Goal: Use online tool/utility: Utilize a website feature to perform a specific function

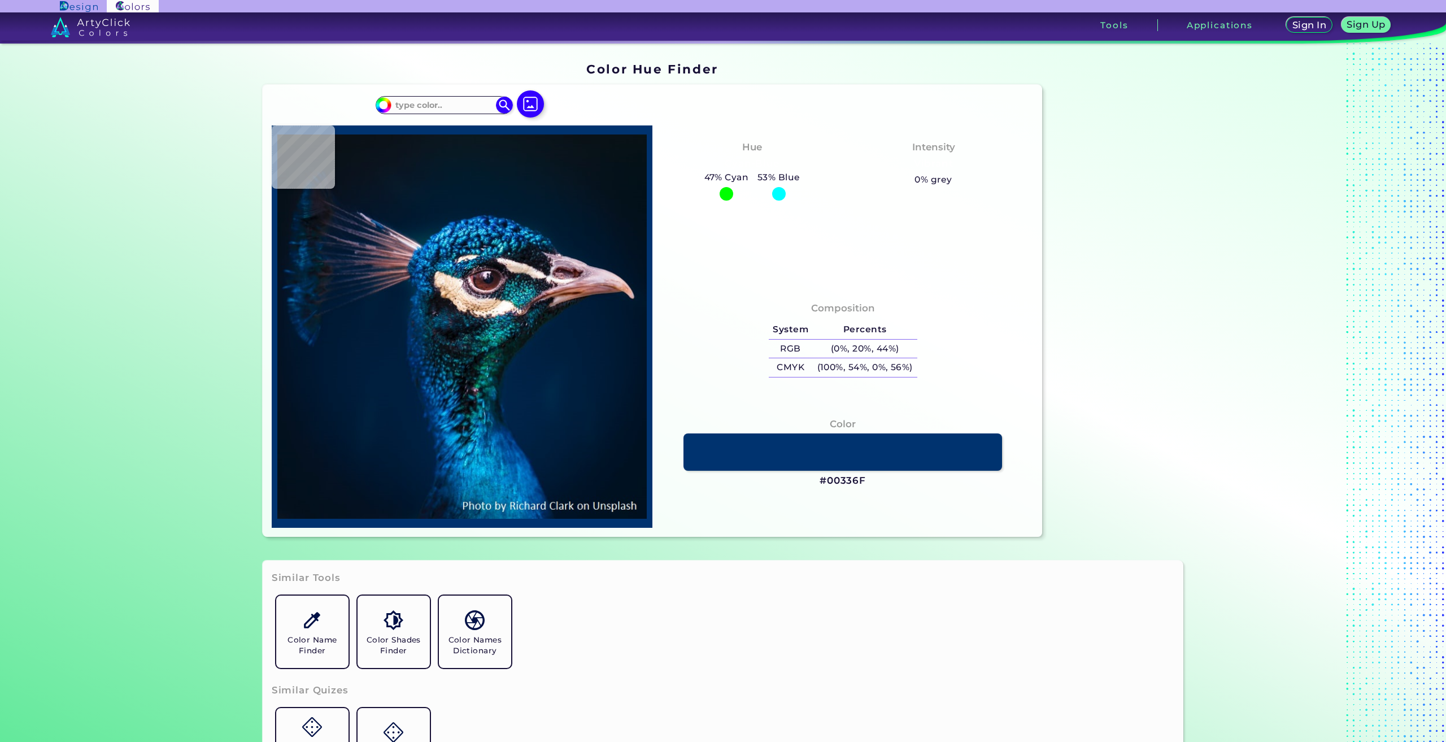
type input "#000000"
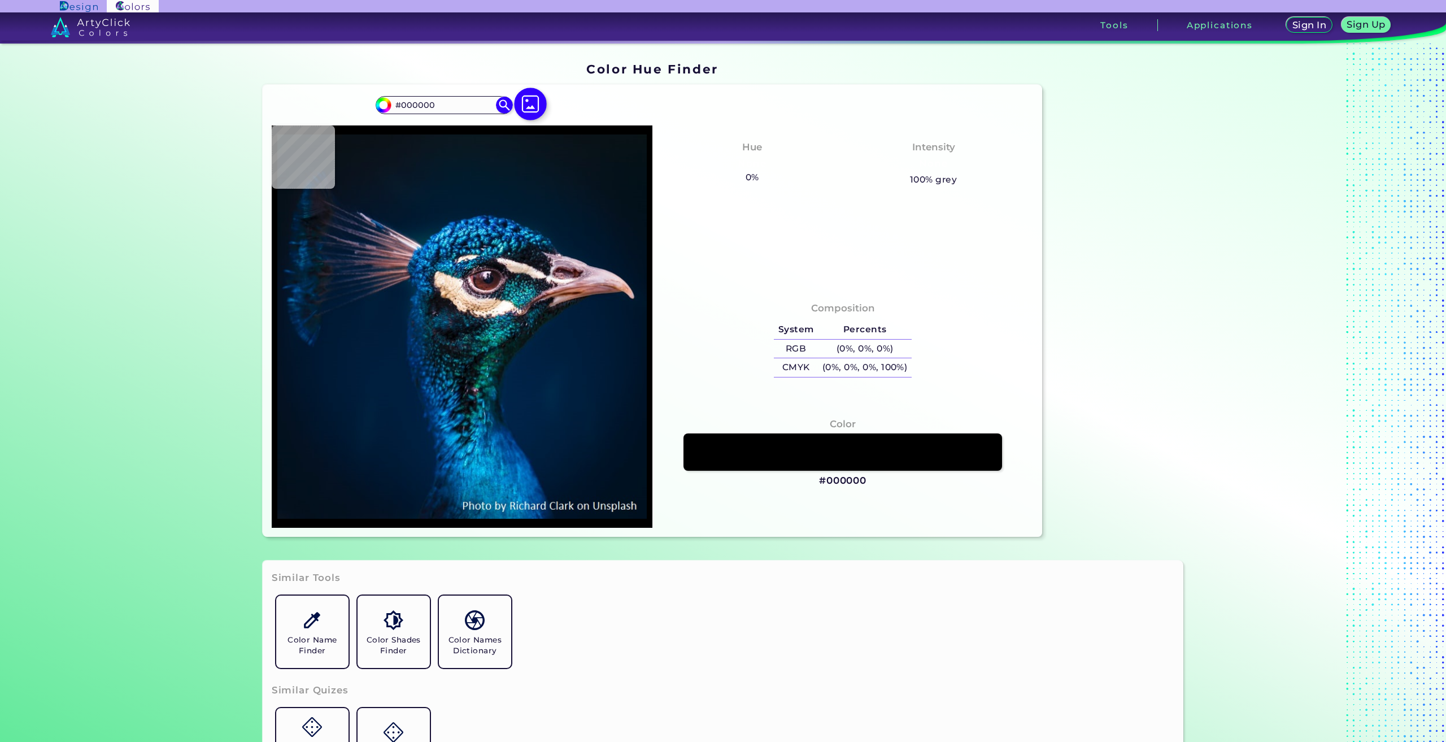
click at [524, 104] on img at bounding box center [530, 104] width 33 height 33
click at [0, 0] on input "file" at bounding box center [0, 0] width 0 height 0
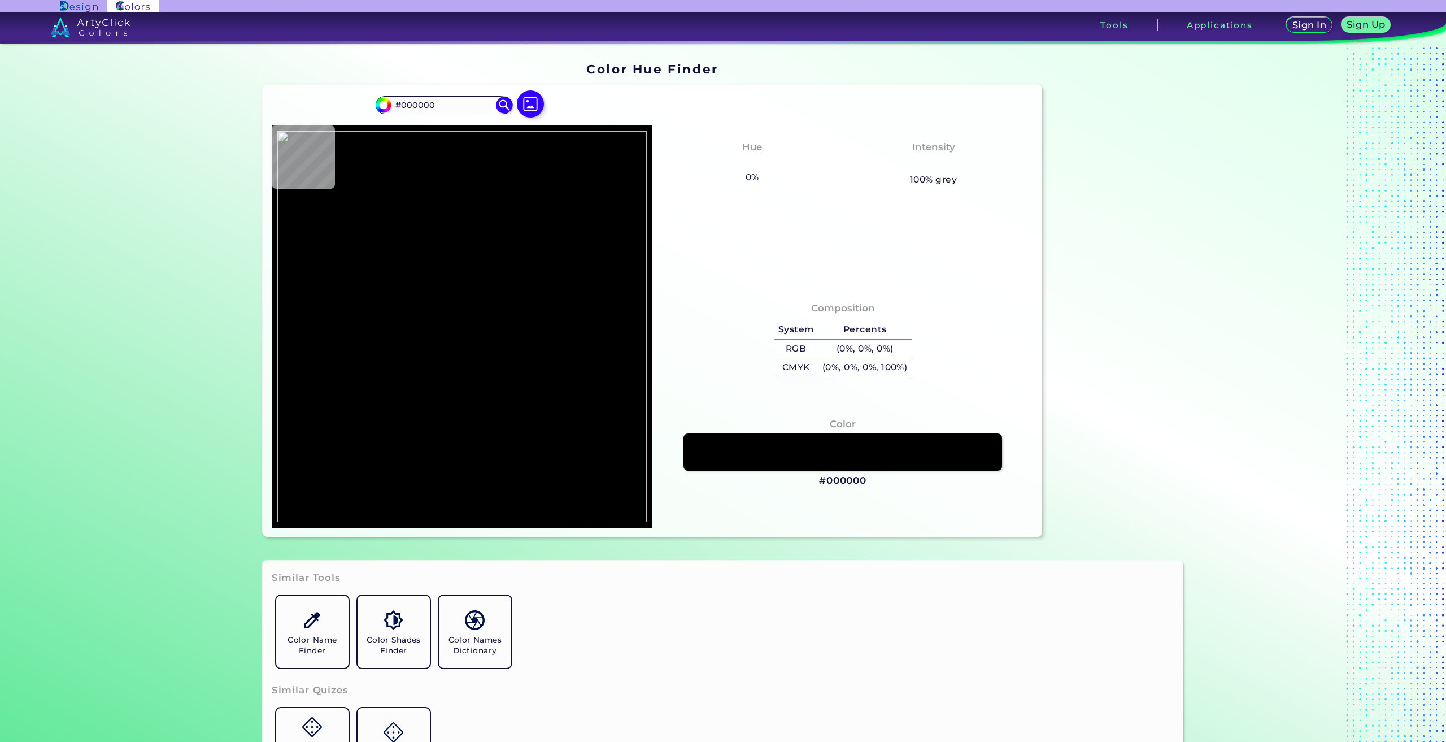
type input "#ababac"
type input "#ABABAC"
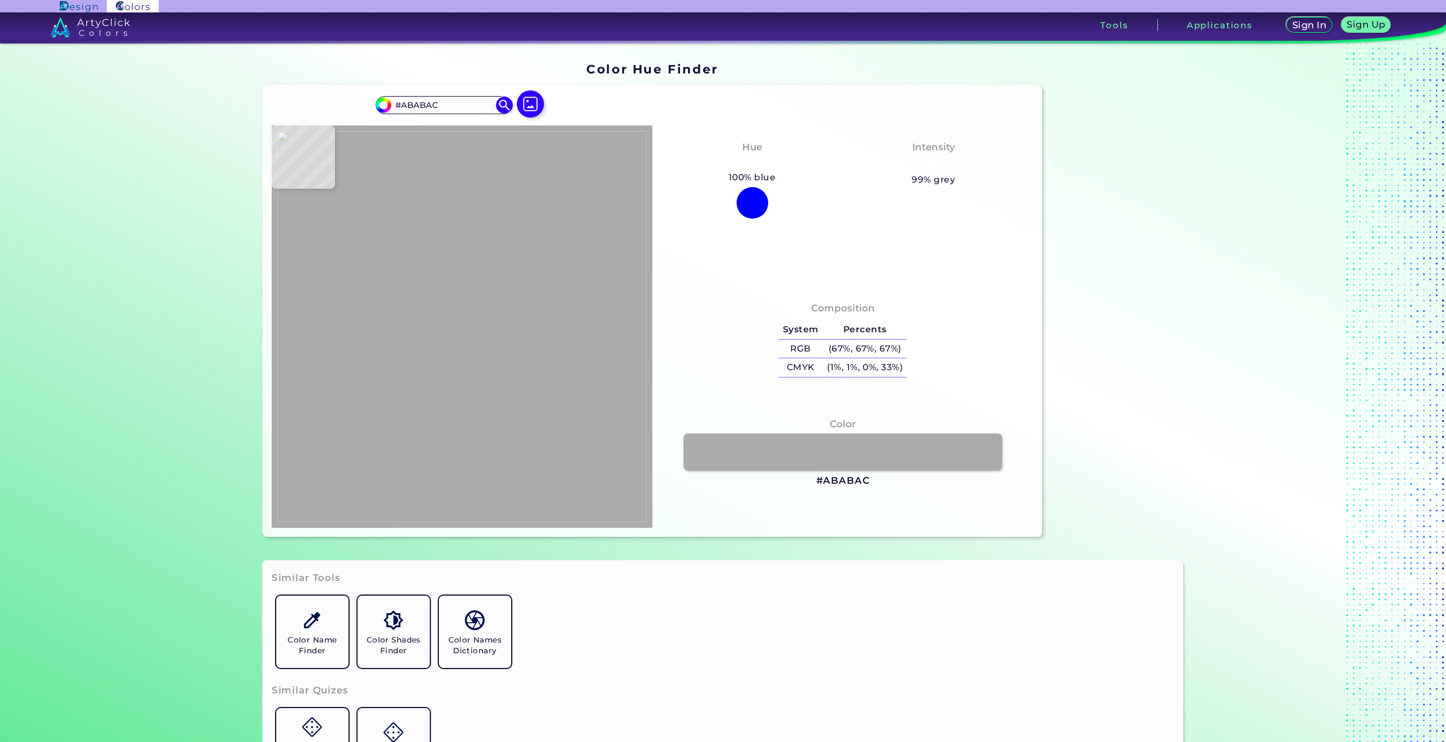
type input "#a8a6a7"
type input "#A8A6A7"
type input "#70636d"
type input "#70636D"
type input "#a8a6a7"
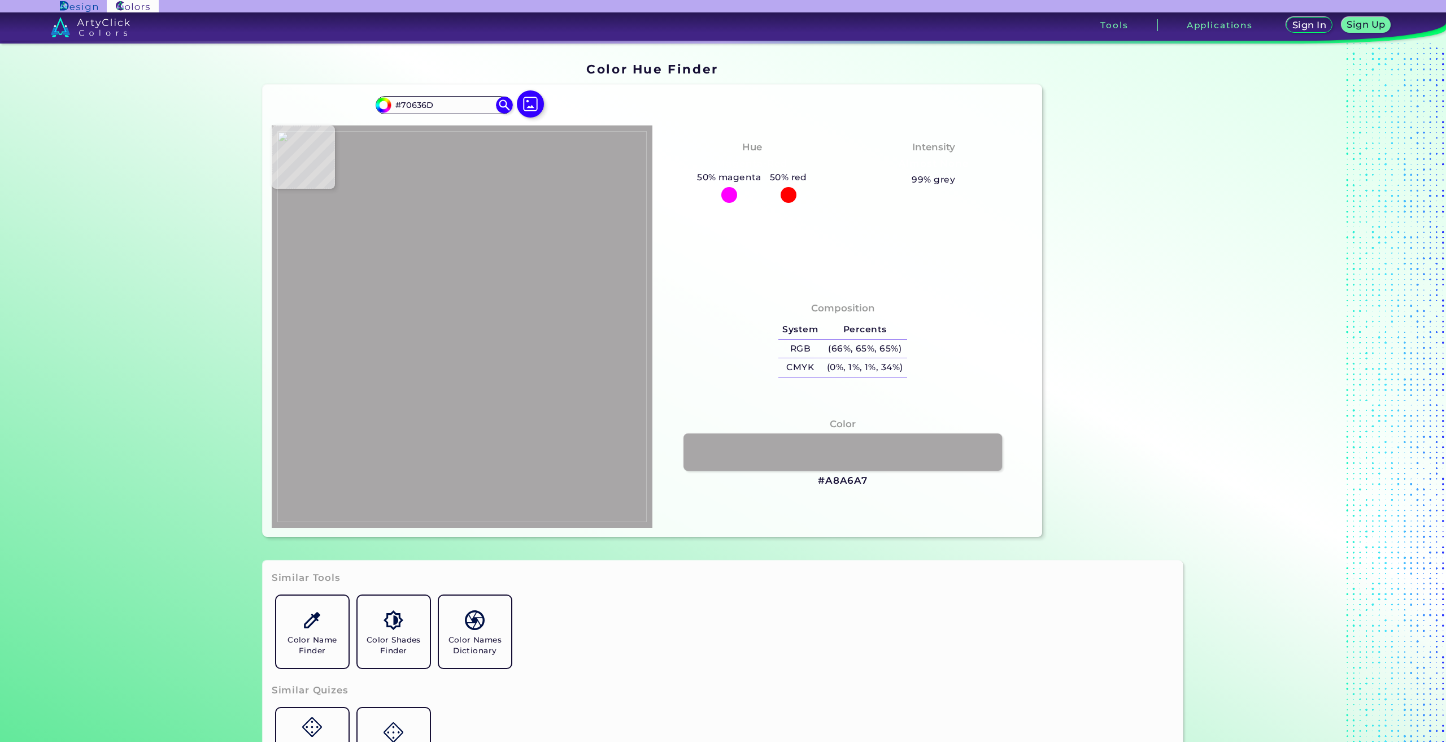
type input "#A8A6A7"
type input "#a19d9e"
type input "#A19D9E"
type input "#8f786a"
type input "#8F786A"
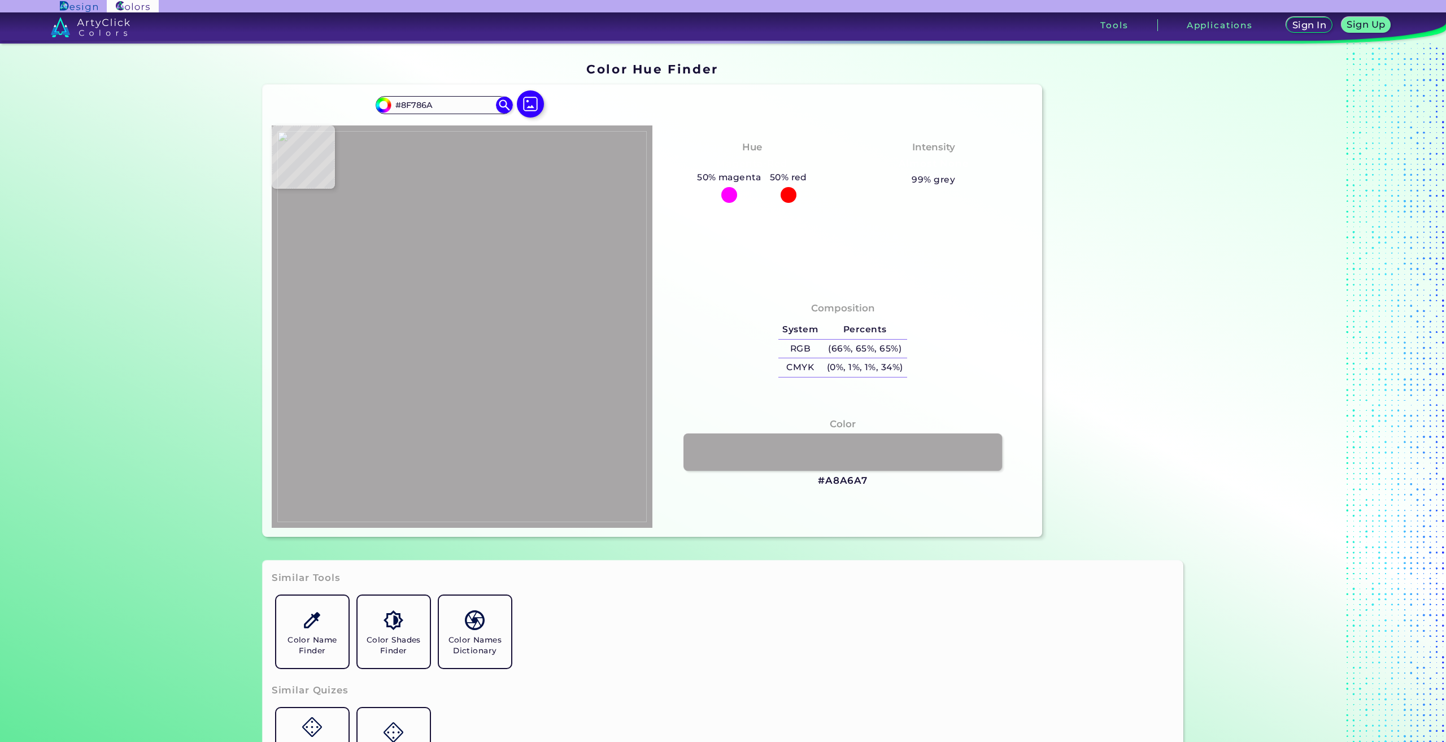
type input "#9c725b"
type input "#9C725B"
type input "#9e7561"
type input "#9E7561"
type input "#a57969"
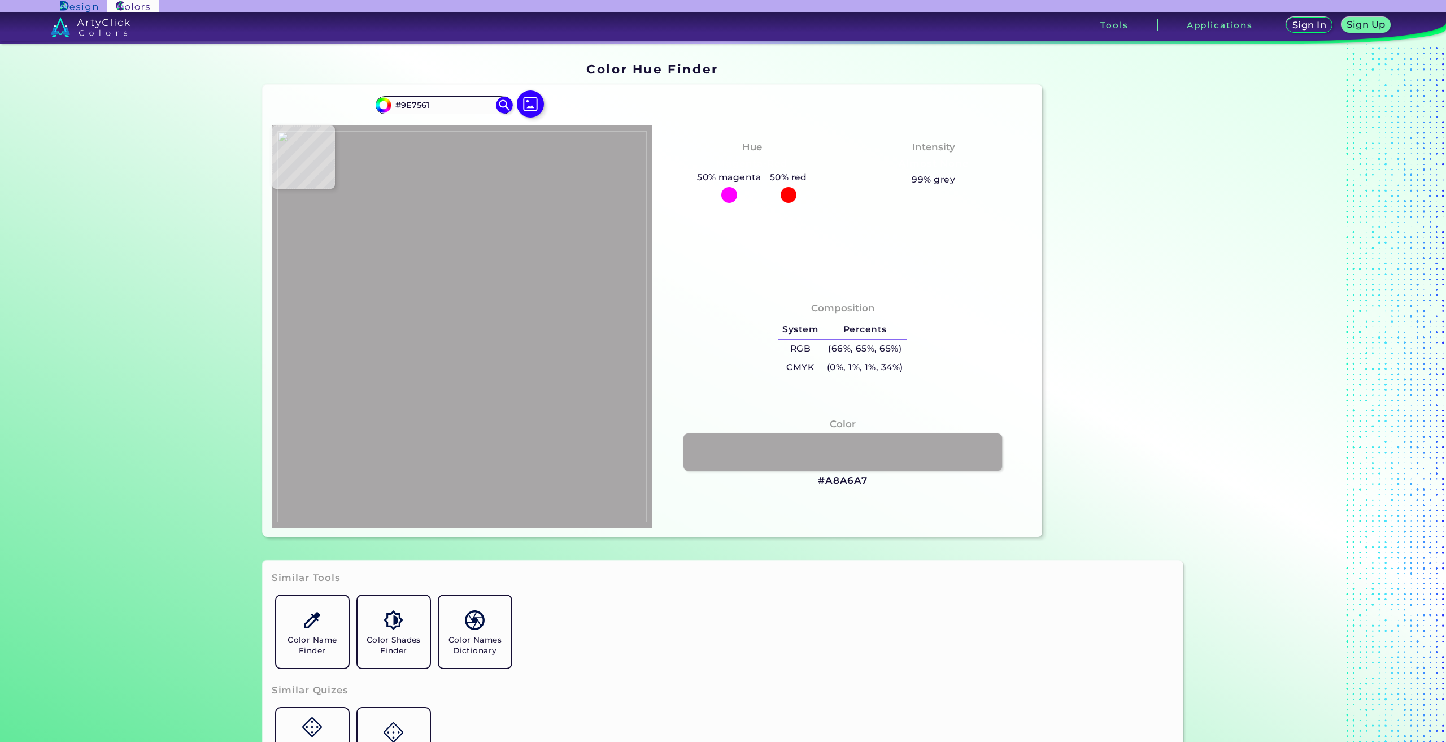
type input "#A57969"
type input "#b88d7c"
type input "#B88D7C"
type input "#c09584"
type input "#C09584"
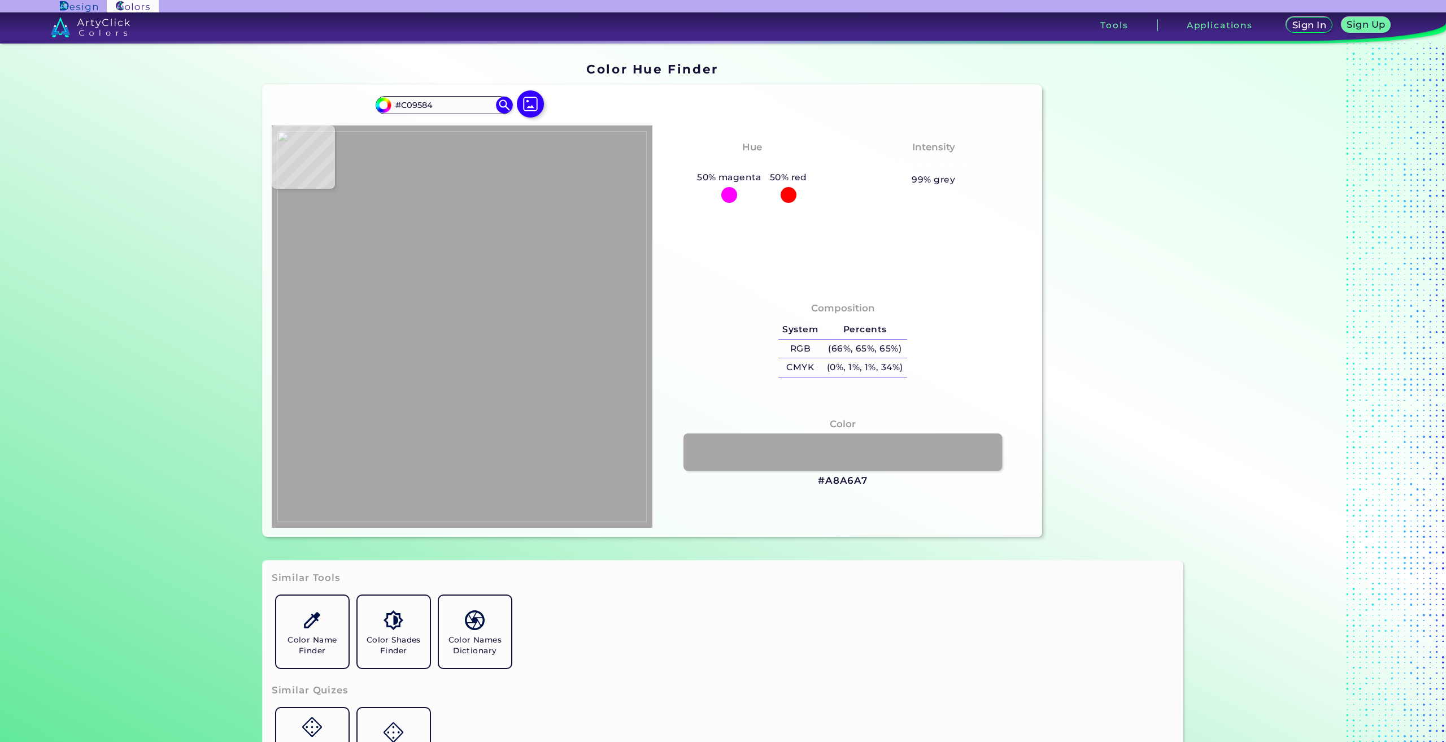
type input "#c19885"
type input "#C19885"
type input "#c19b88"
type input "#C19B88"
type input "#c8a894"
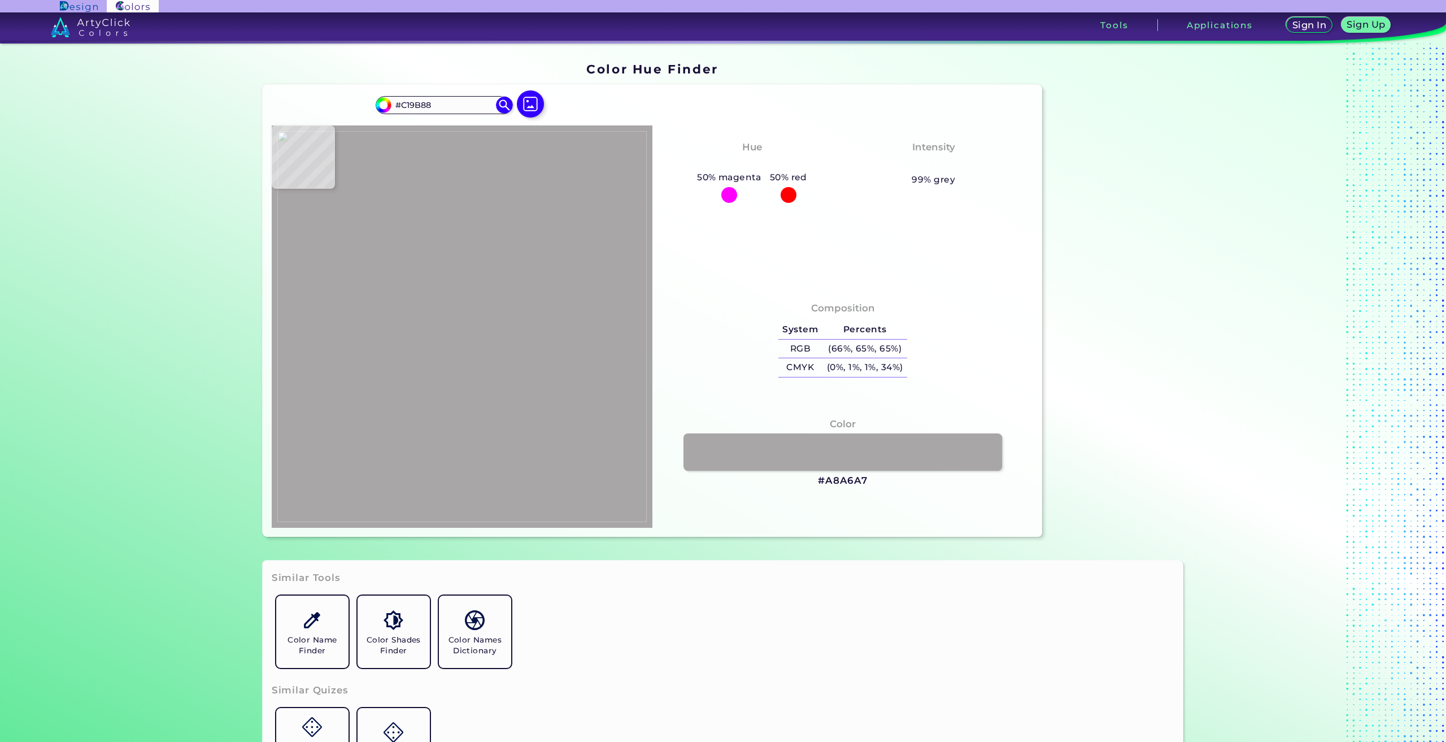
type input "#C8A894"
type input "#ecccd1"
type input "#ECCCD1"
type input "#e8c7ce"
type input "#E8C7CE"
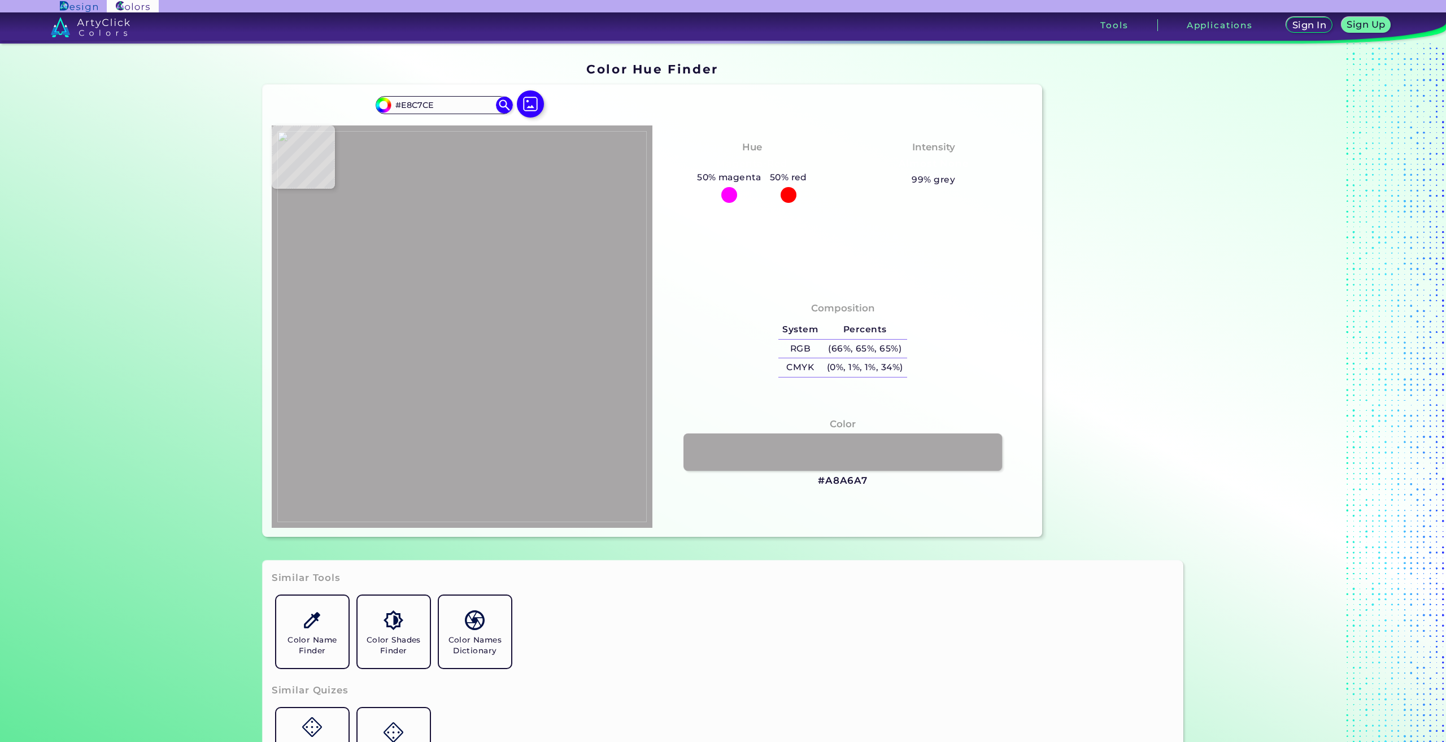
type input "#84807f"
type input "#84807F"
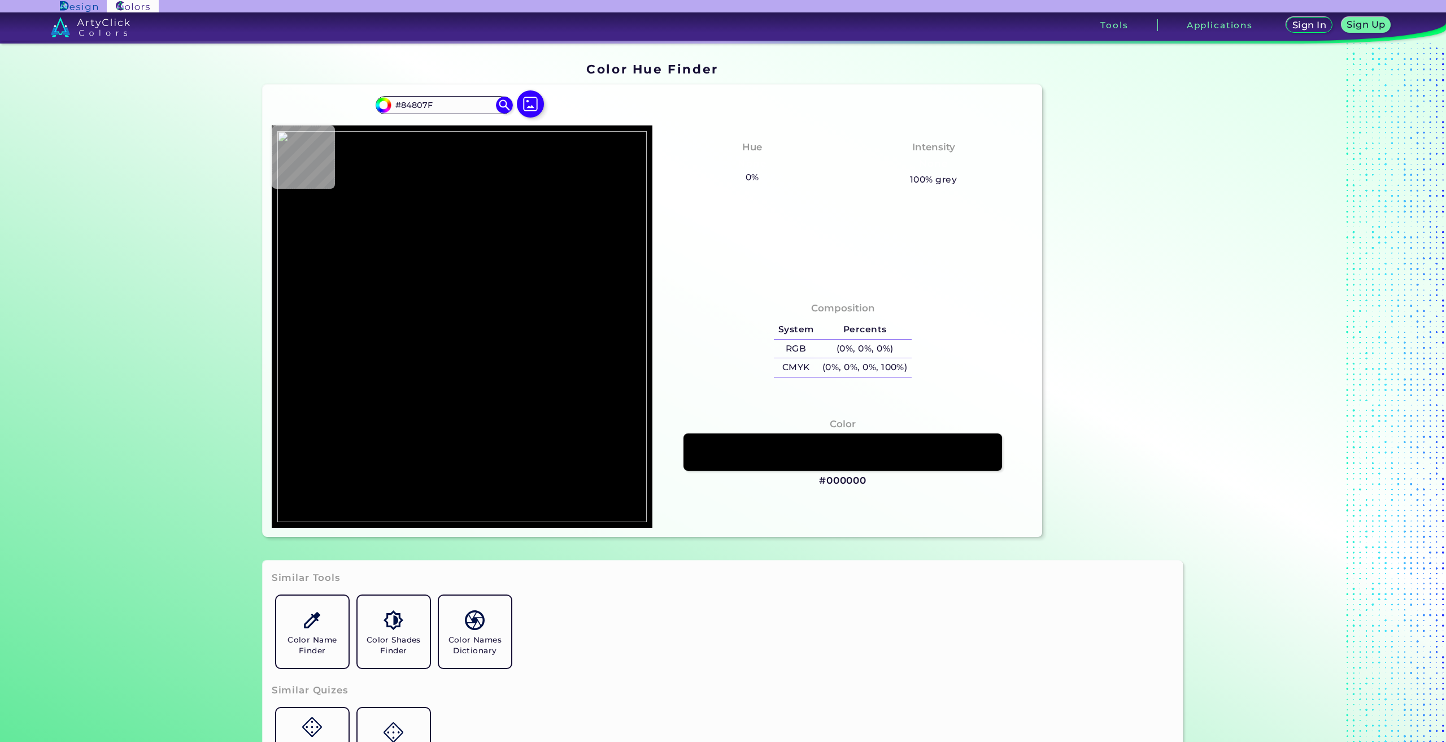
type input "#000000"
type input "#bf936e"
type input "#BF936E"
type input "#999896"
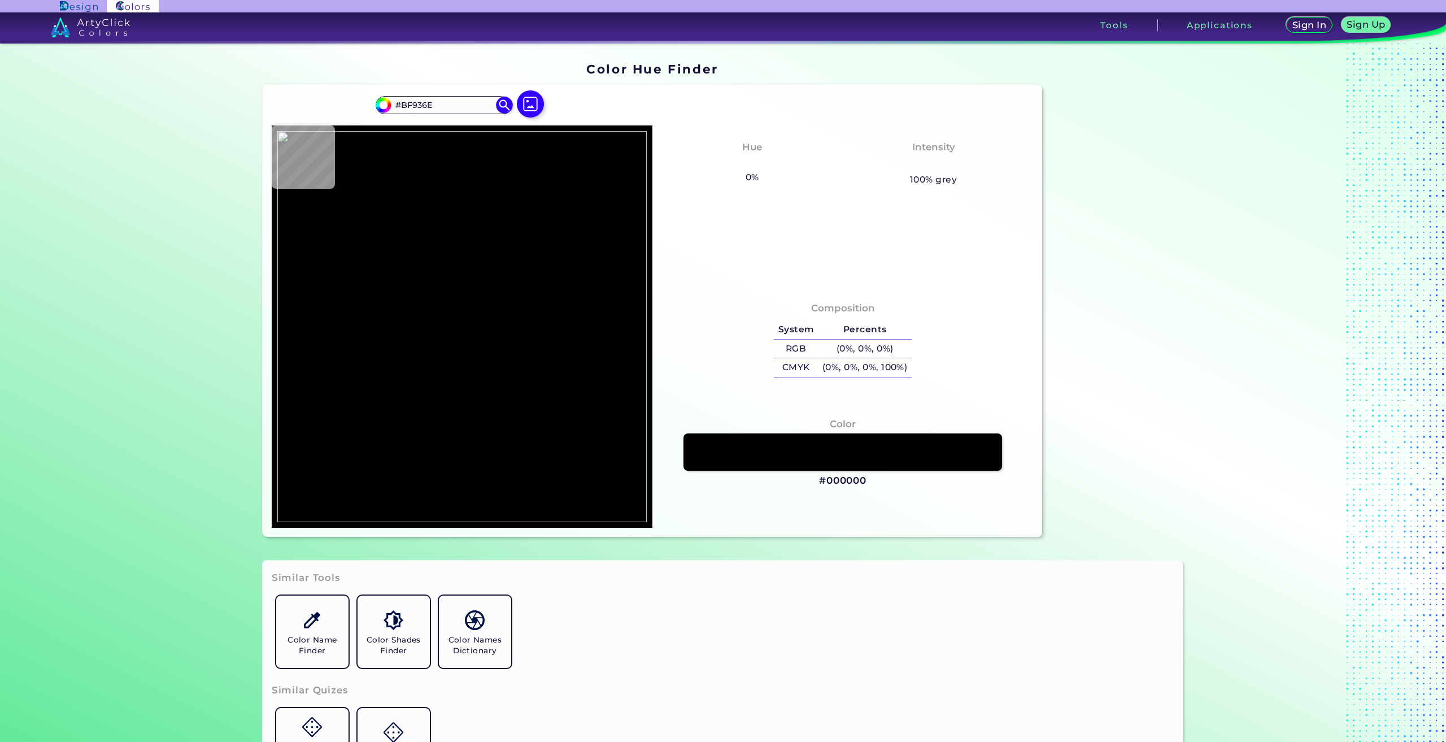
type input "#999896"
type input "#9c9b99"
type input "#9C9B99"
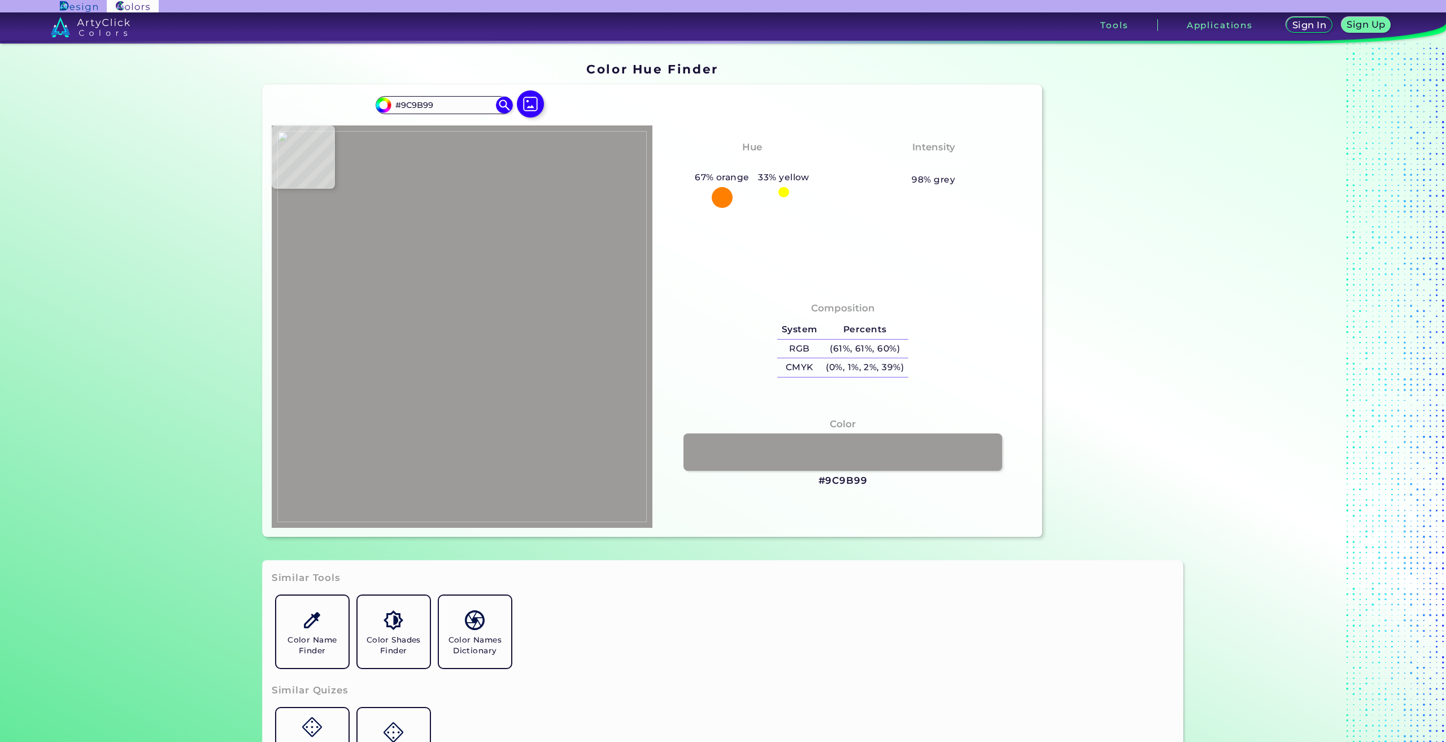
type input "#9b9a98"
type input "#9B9A98"
type input "#9b9798"
type input "#9B9798"
type input "#999596"
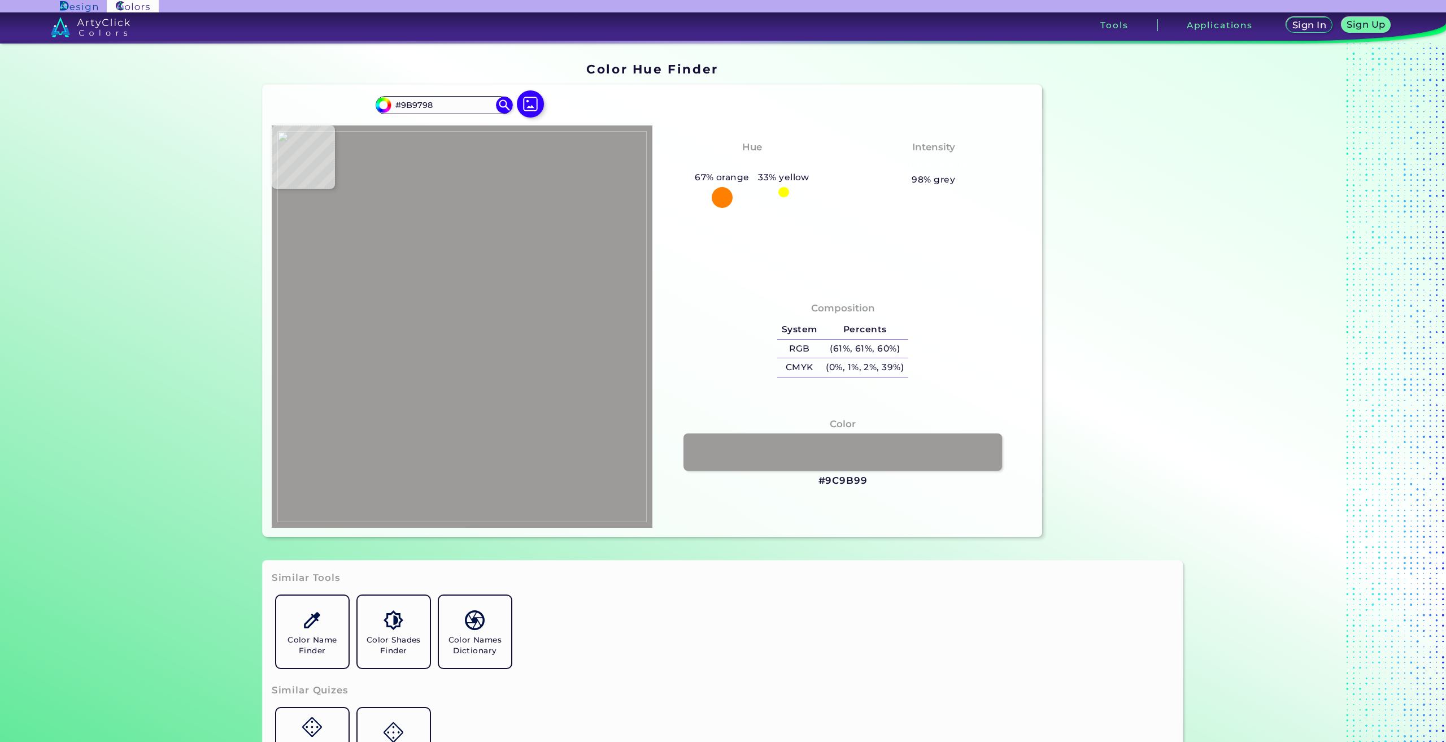
type input "#999596"
type input "#989495"
type input "#959396"
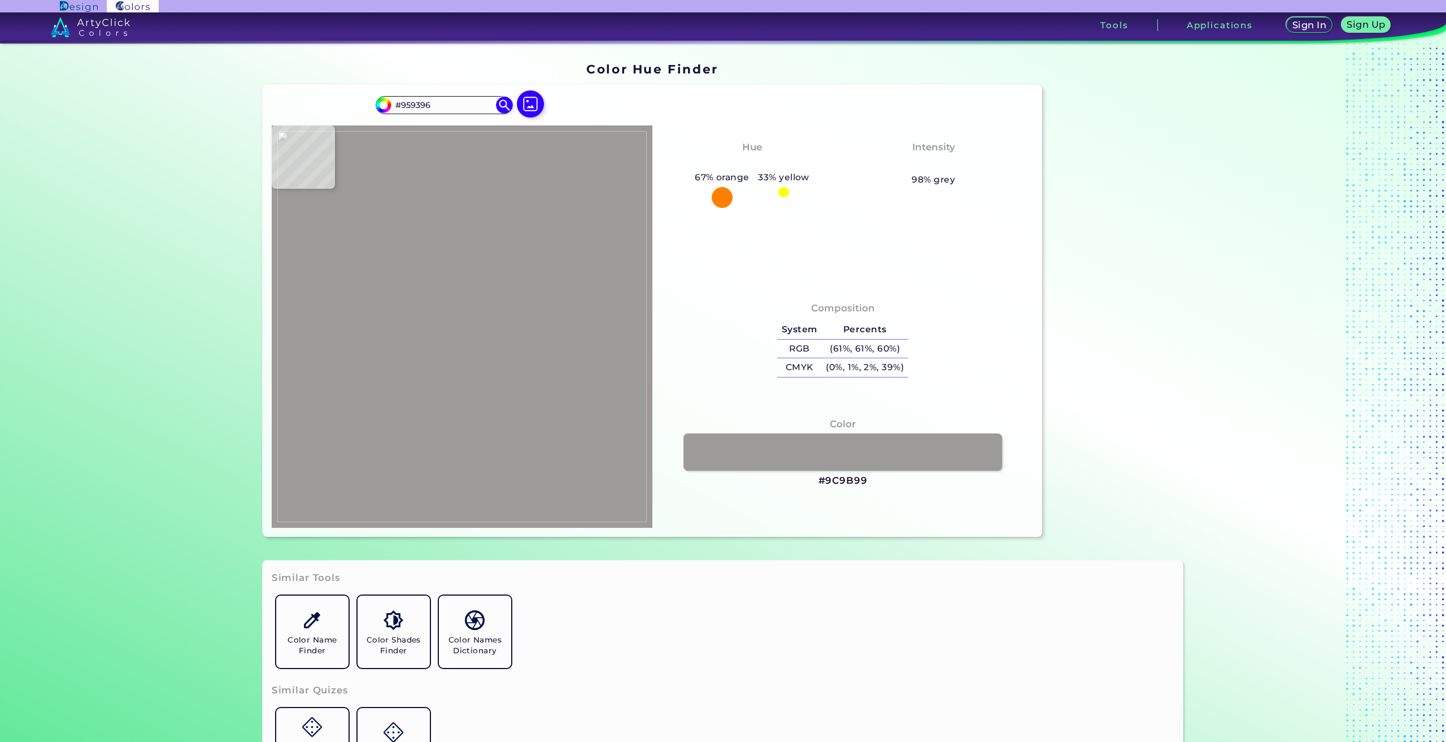
type input "#1d1a21"
type input "#1D1A21"
type input "#734627"
type input "#28272f"
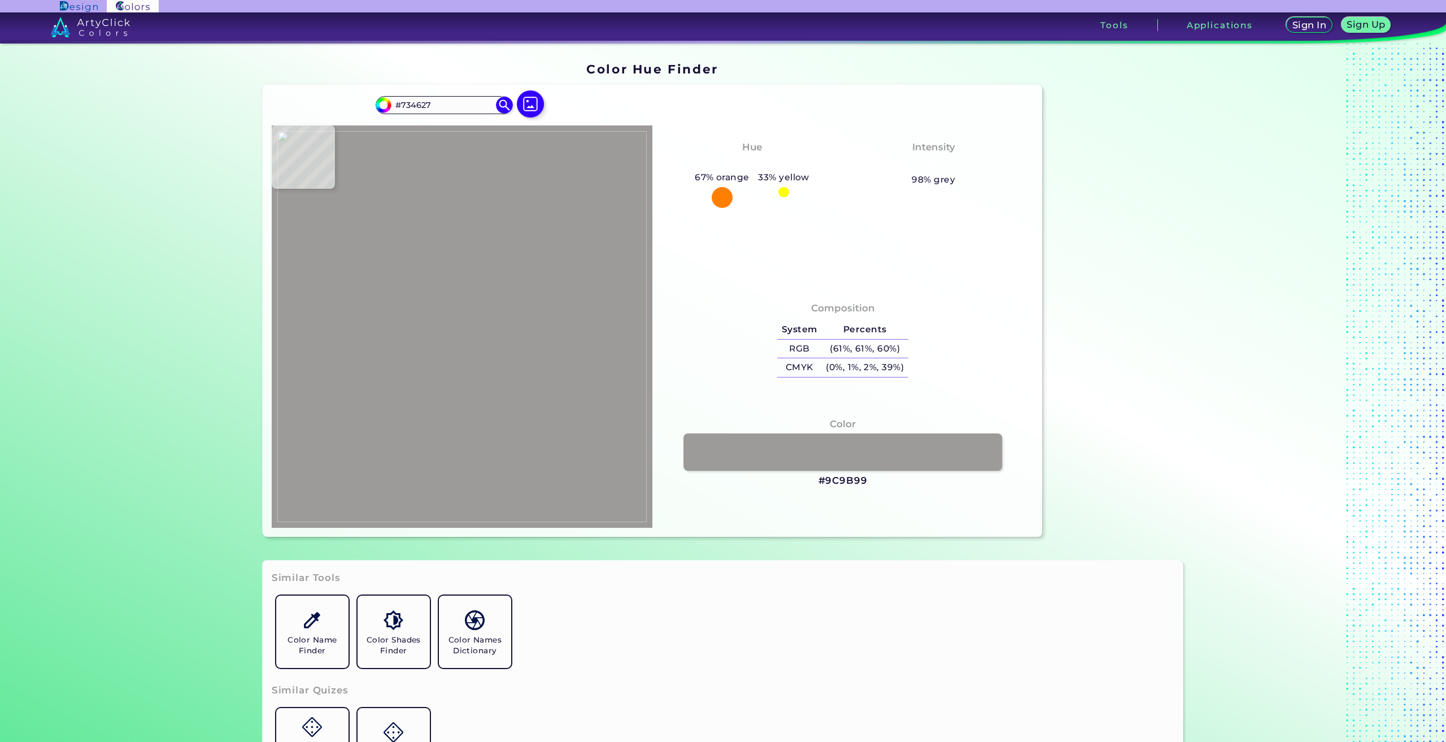
type input "#28272F"
type input "#9f9d9e"
type input "#9F9D9E"
type input "#9c9a9b"
type input "#9C9A9B"
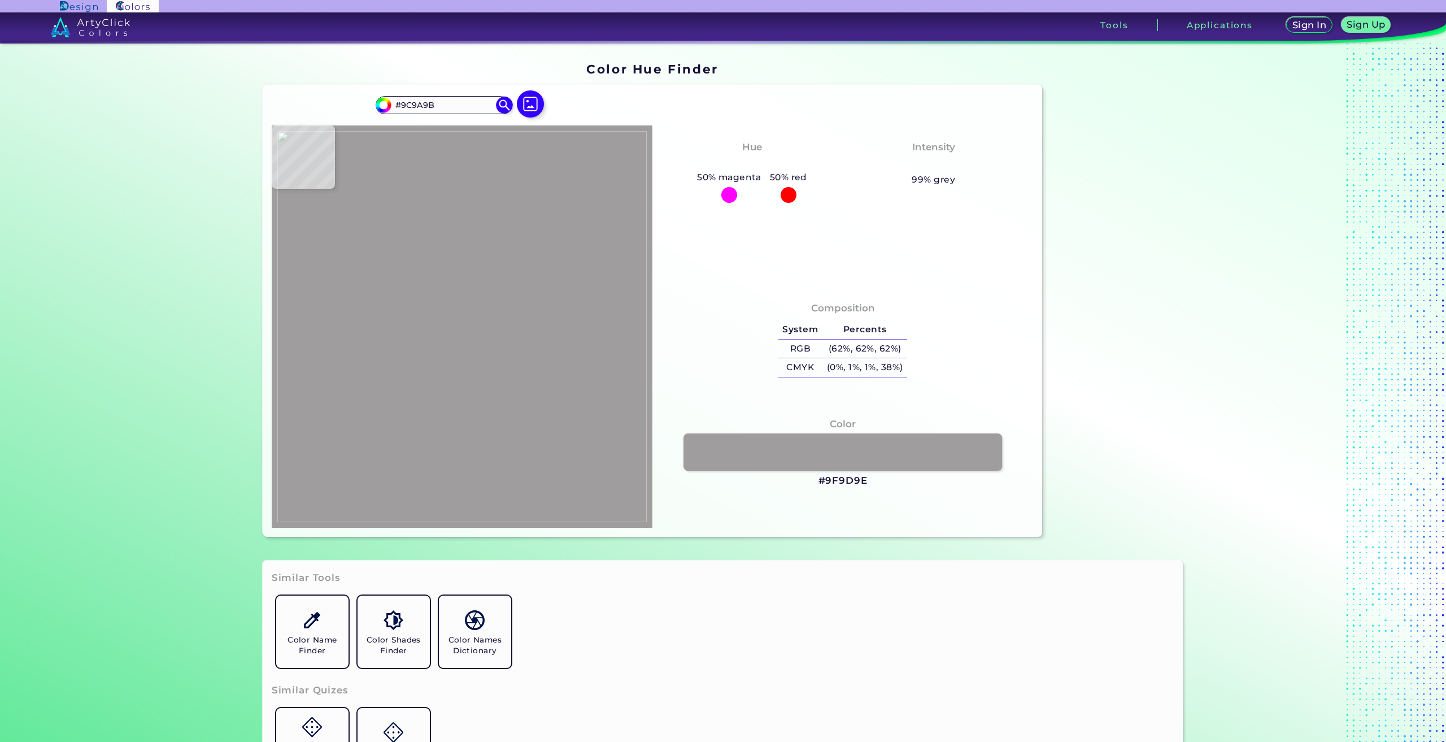
type input "#a09a9c"
type input "#A09A9C"
type input "#9e989a"
type input "#9E989A"
type input "#9f9999"
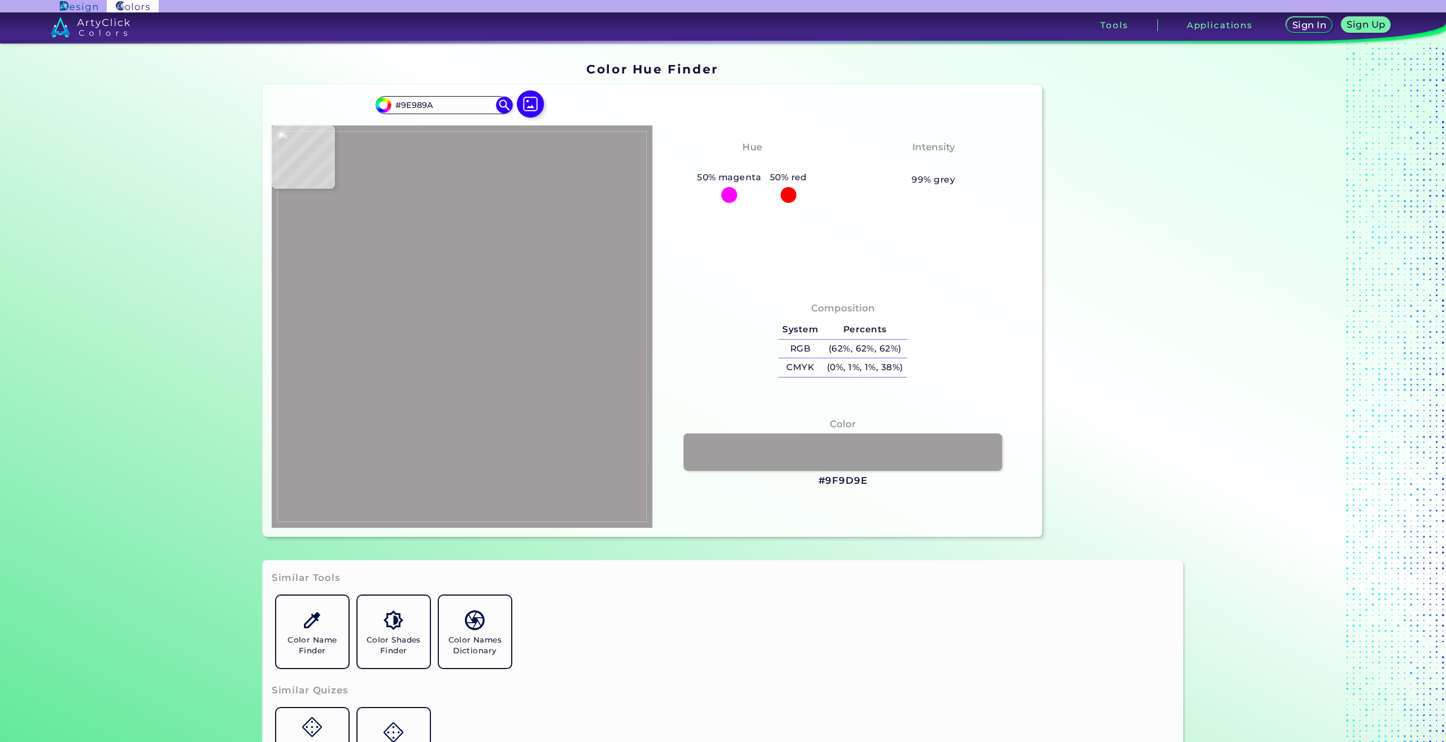
type input "#9F9999"
type input "#a19b9d"
type input "#A19B9D"
type input "#000000"
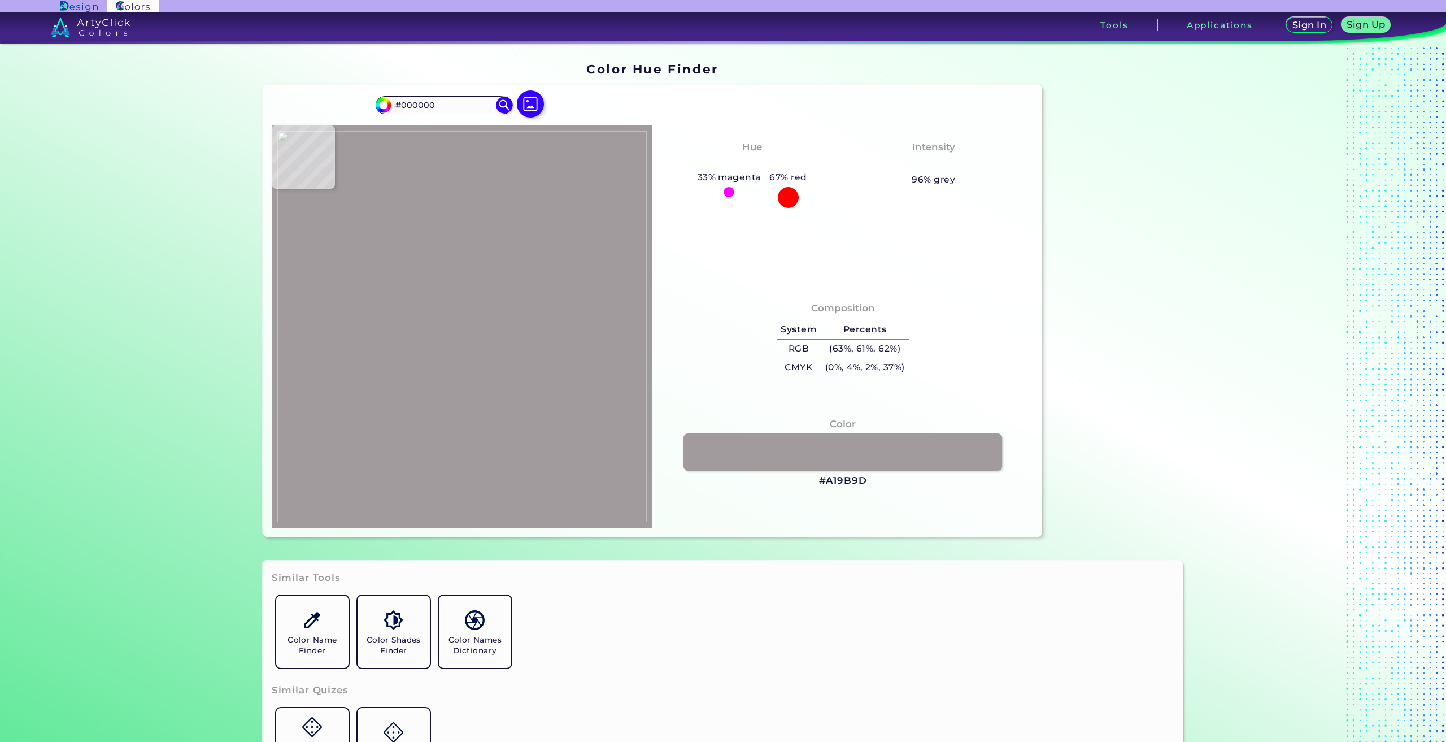
type input "#a39f9c"
type input "#A39F9C"
type input "#d0ab98"
type input "#D0AB98"
type input "#e9cbd0"
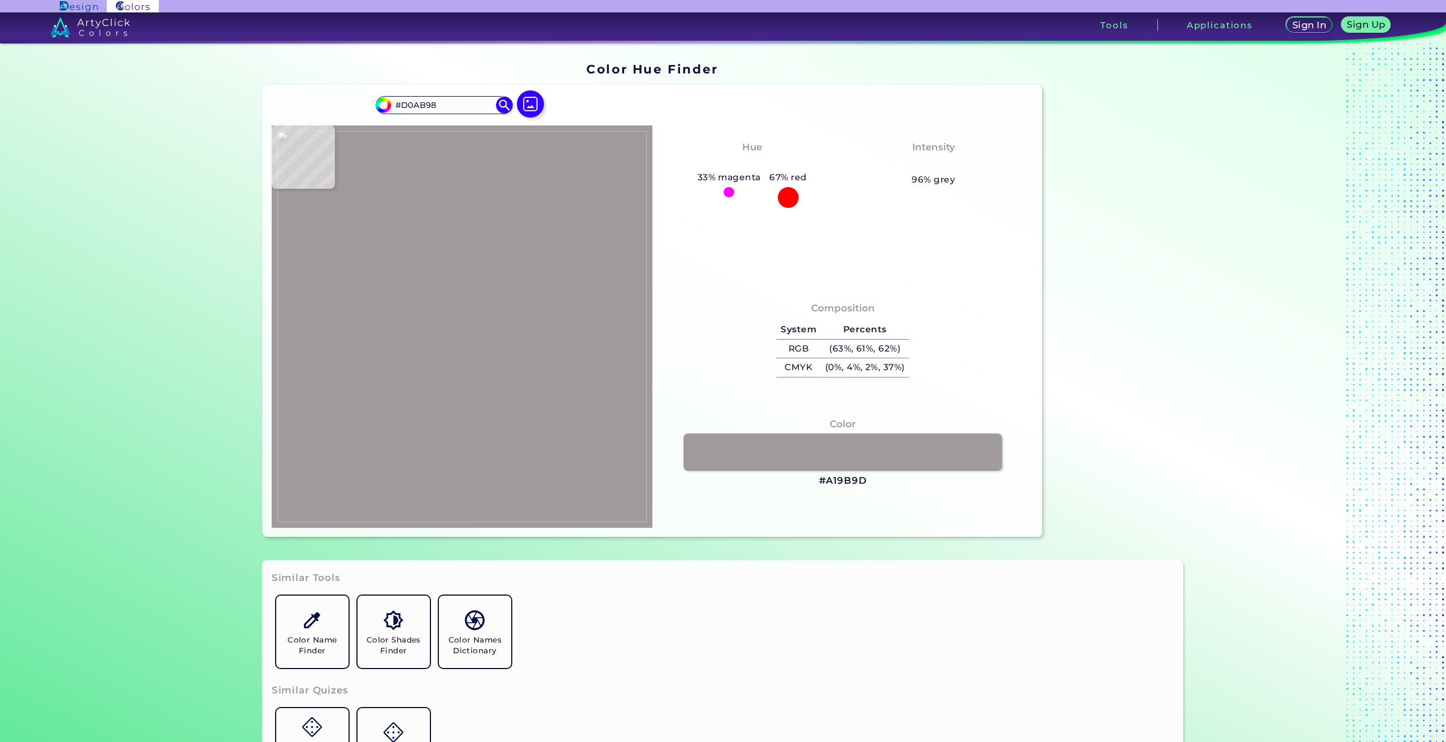
type input "#E9CBD0"
type input "#cfa8af"
type input "#CFA8AF"
type input "#e1b8c0"
type input "#E1B8C0"
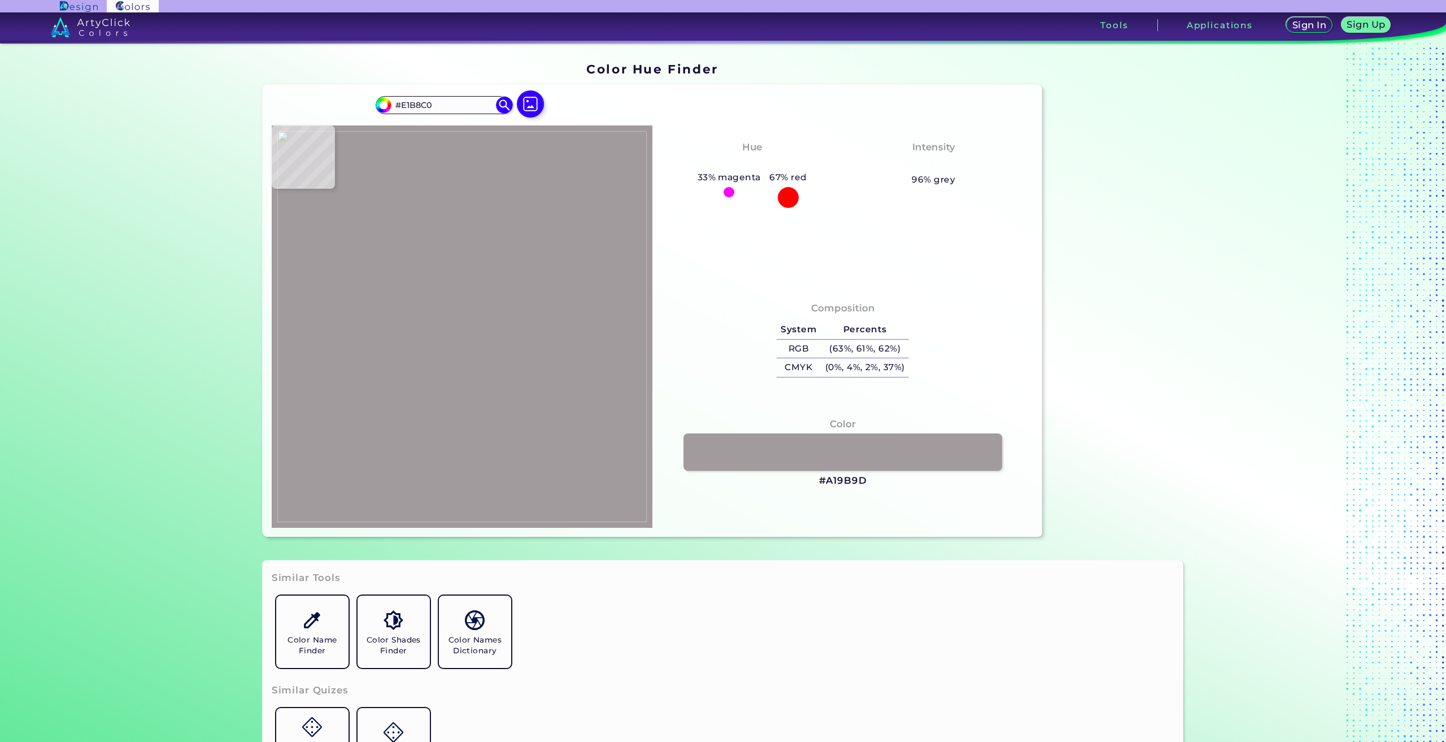
type input "#e0bebc"
type input "#E0BEBC"
type input "#141213"
type input "#14100d"
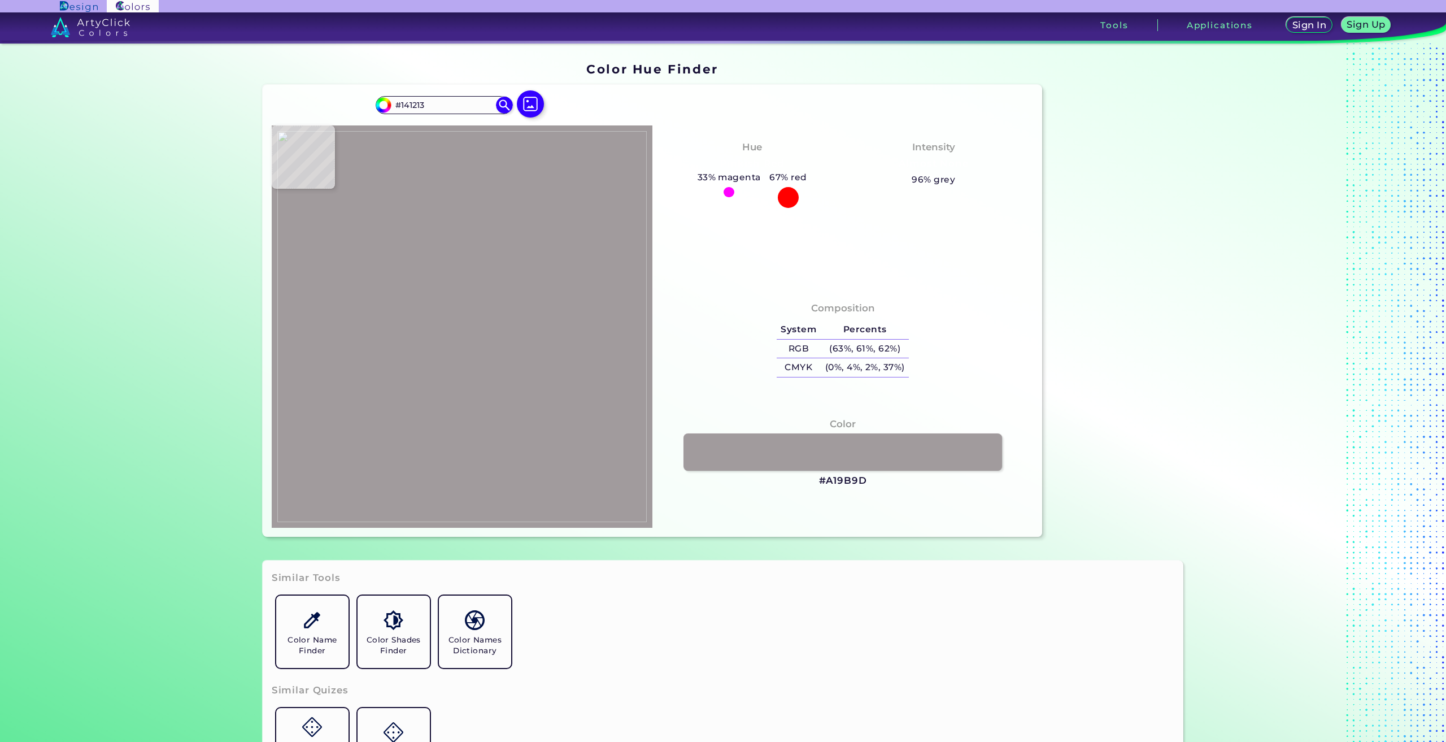
type input "#14100D"
type input "#665d4c"
type input "#665D4C"
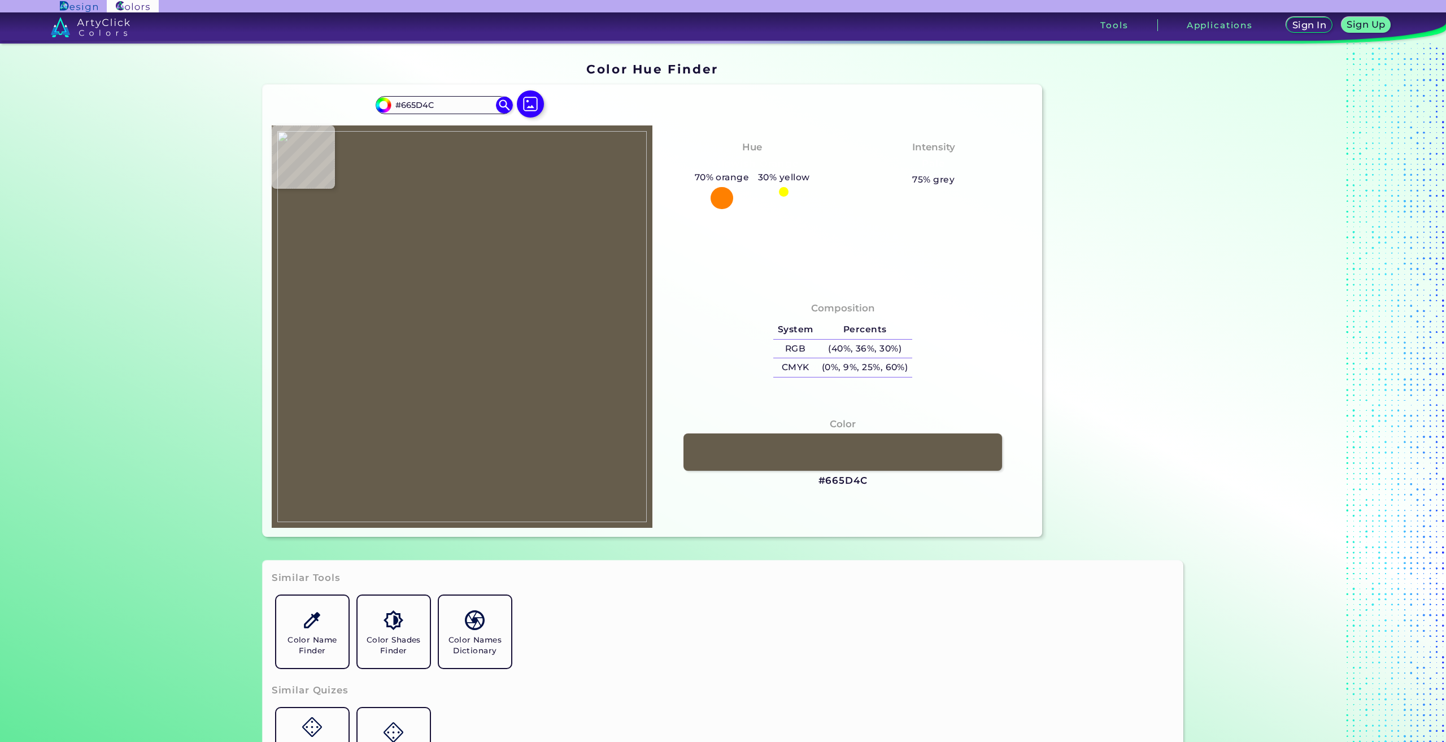
type input "#ababab"
type input "#ABABAB"
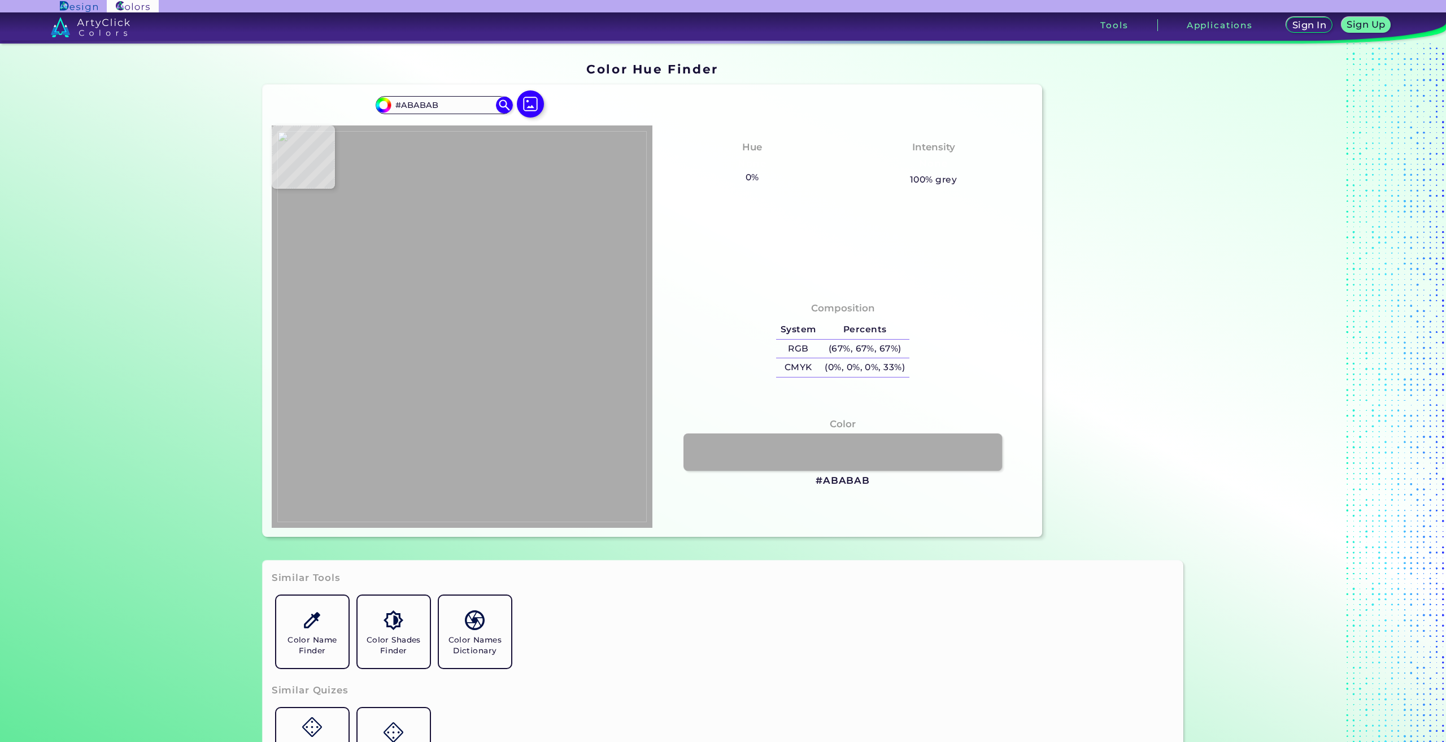
type input "#aaaaaa"
type input "#AAAAAA"
type input "#000000"
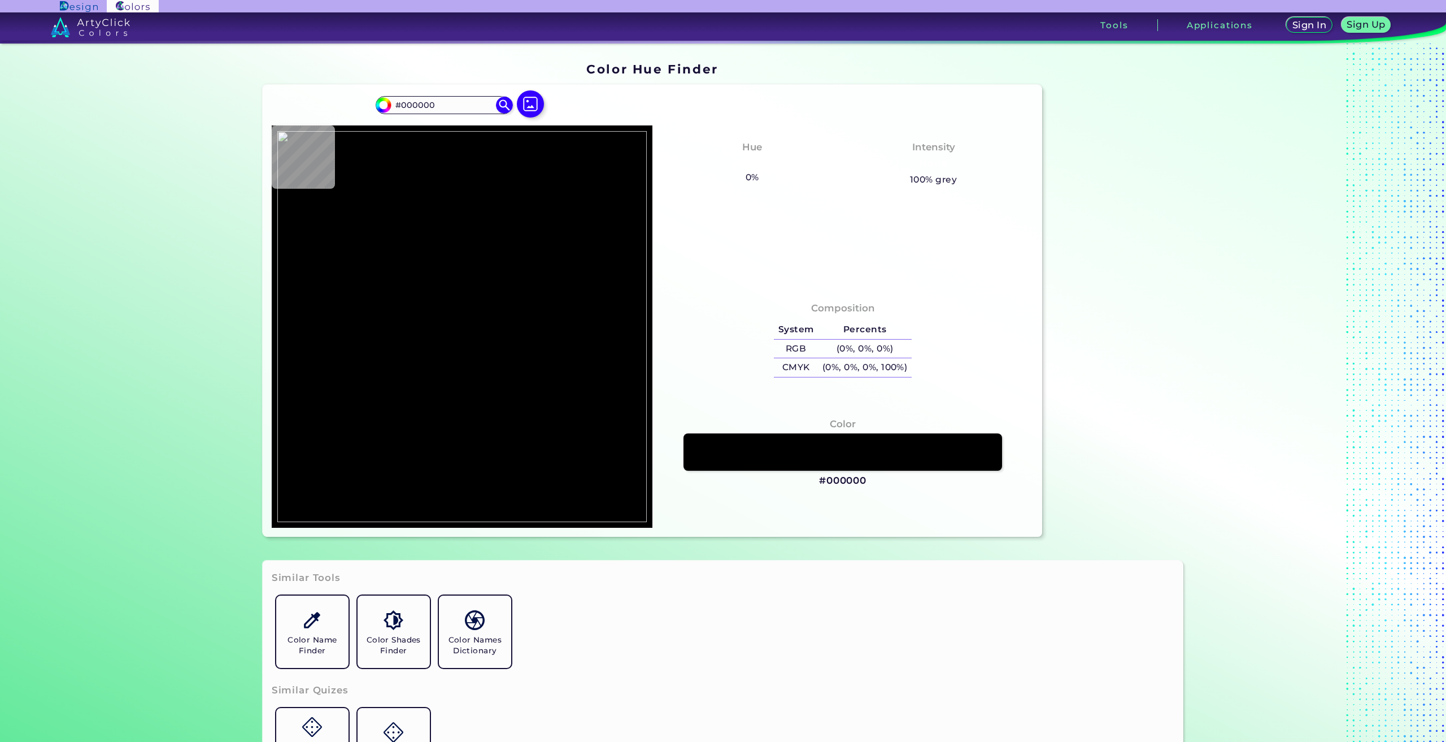
type input "#1d1b20"
type input "#1D1B20"
type input "#2e2e3a"
type input "#2E2E3A"
type input "#14131b"
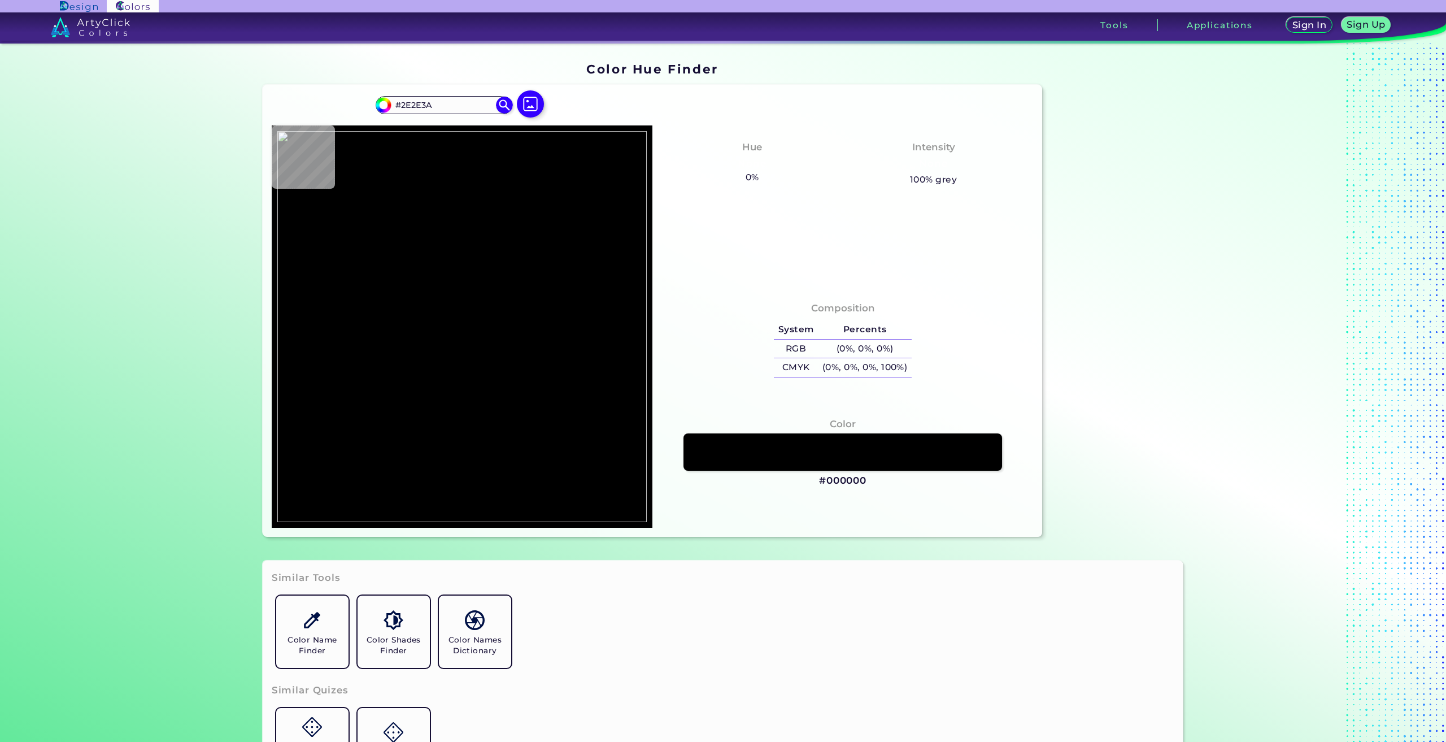
type input "#14131B"
type input "#252324"
type input "#121013"
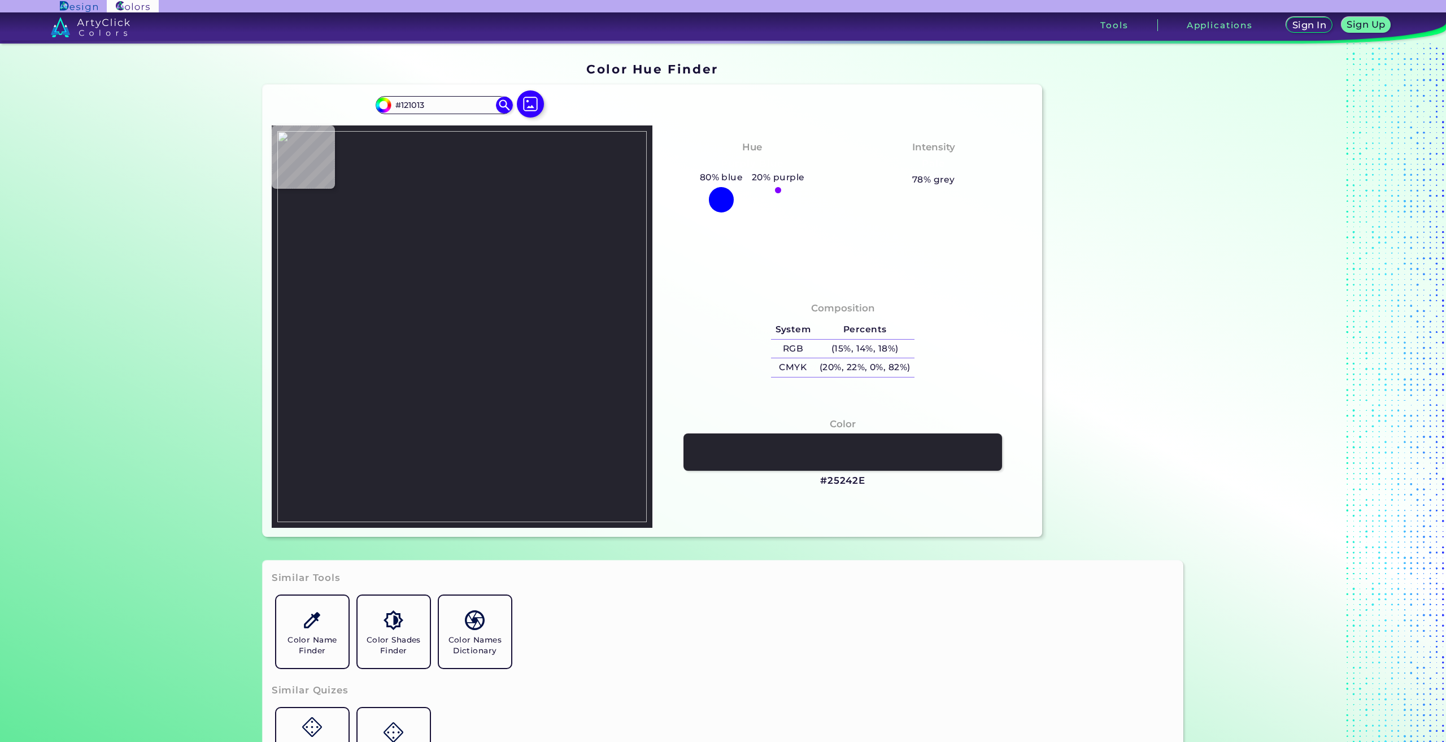
type input "#25242e"
type input "#25242E"
type input "#1d1b26"
type input "#1D1B26"
type input "#625e5b"
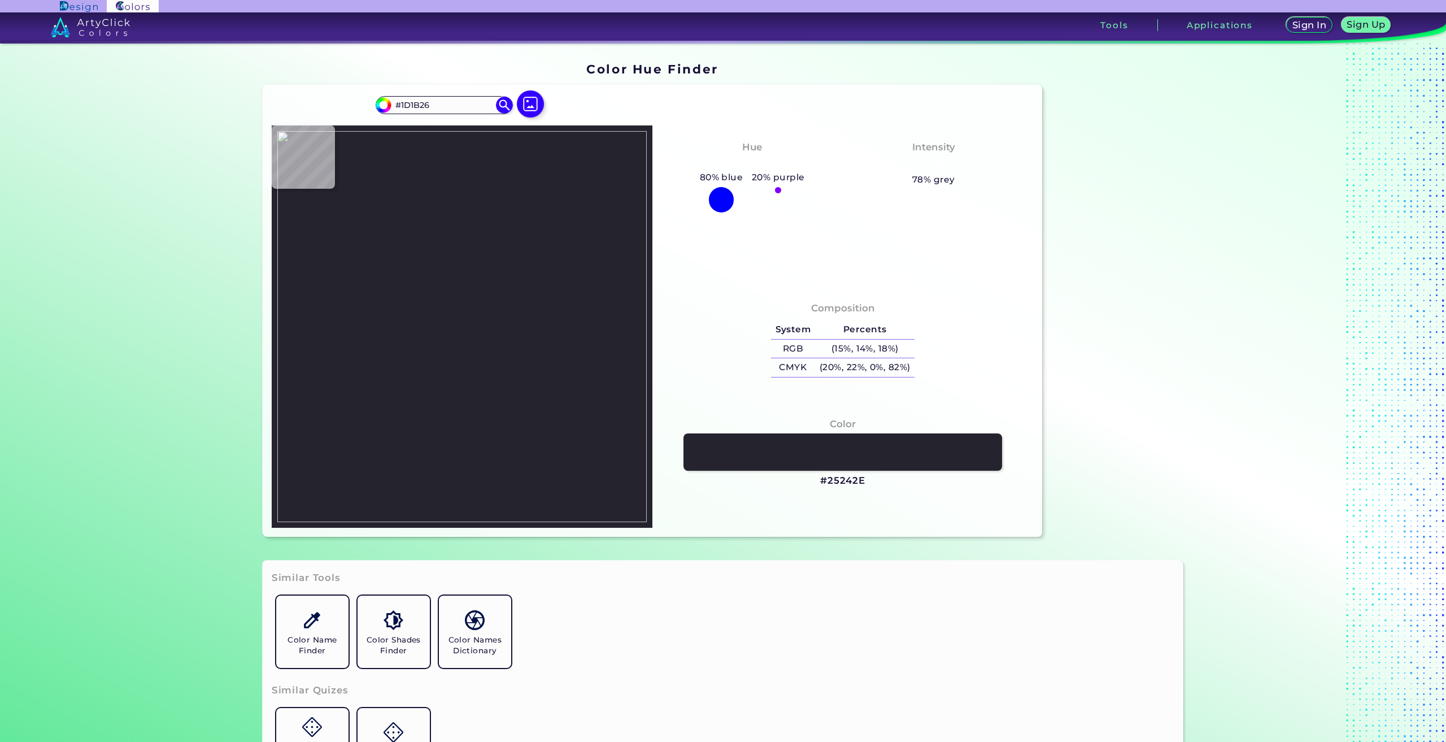
type input "#625E5B"
type input "#656160"
type input "#100e11"
type input "#100E11"
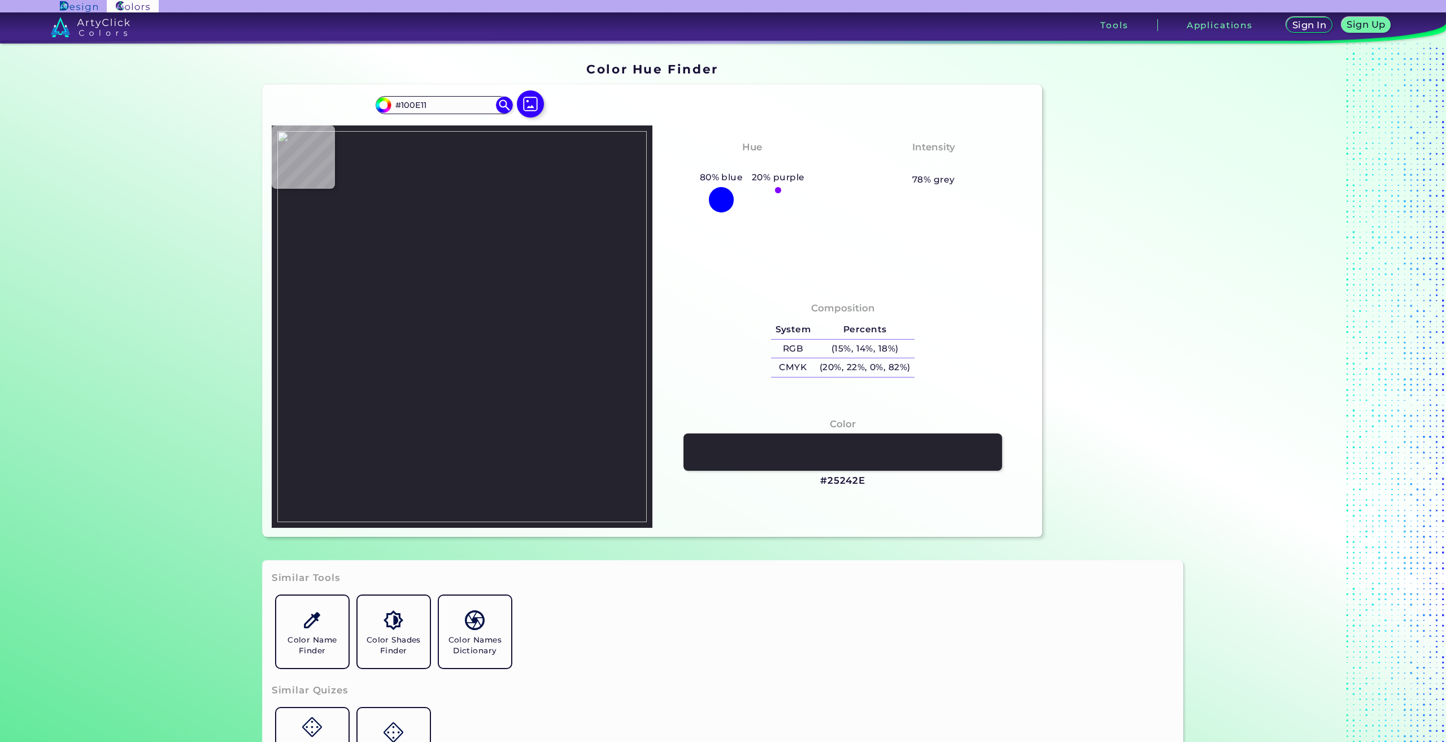
type input "#1c1924"
type input "#1C1924"
type input "#1b1b25"
type input "#1B1B25"
type input "#22222c"
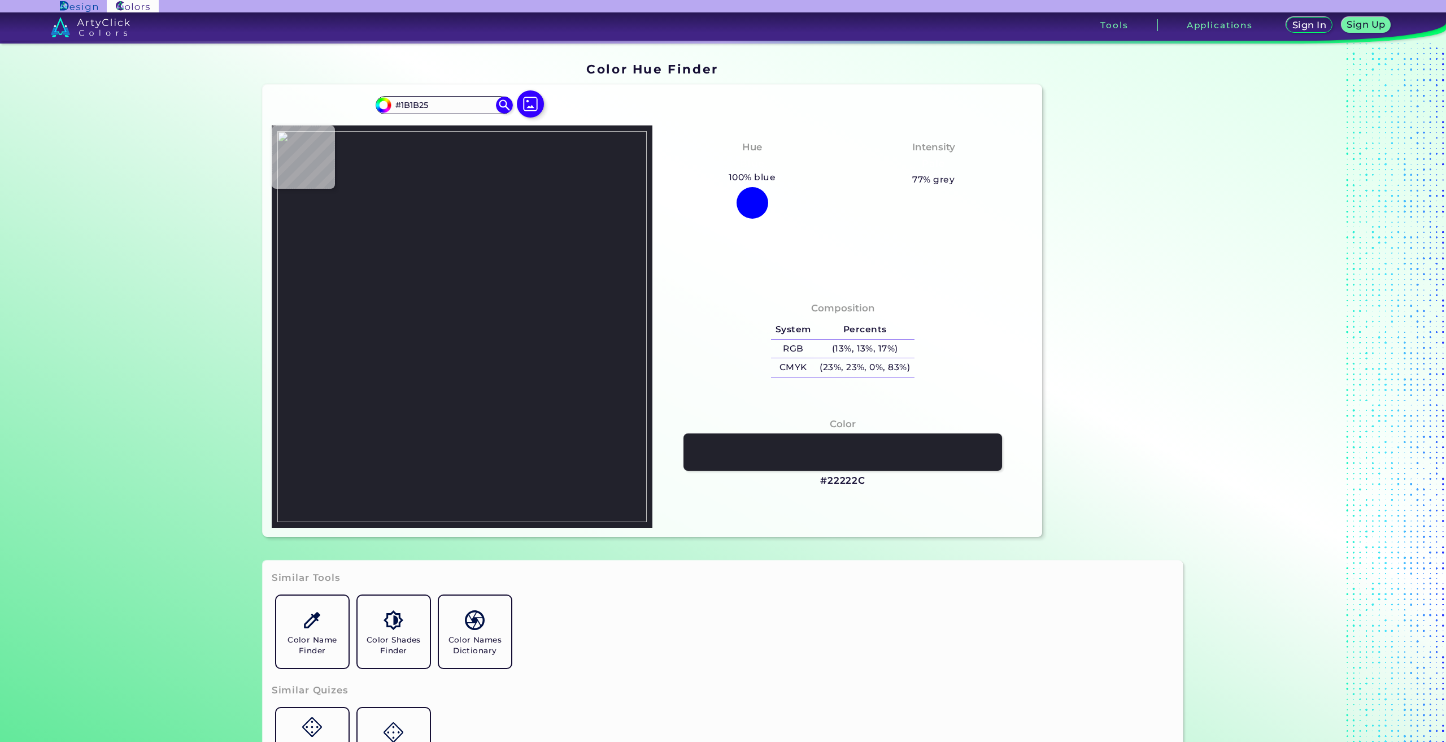
type input "#22222C"
type input "#1f1f29"
type input "#1F1F29"
type input "#21212b"
type input "#21212B"
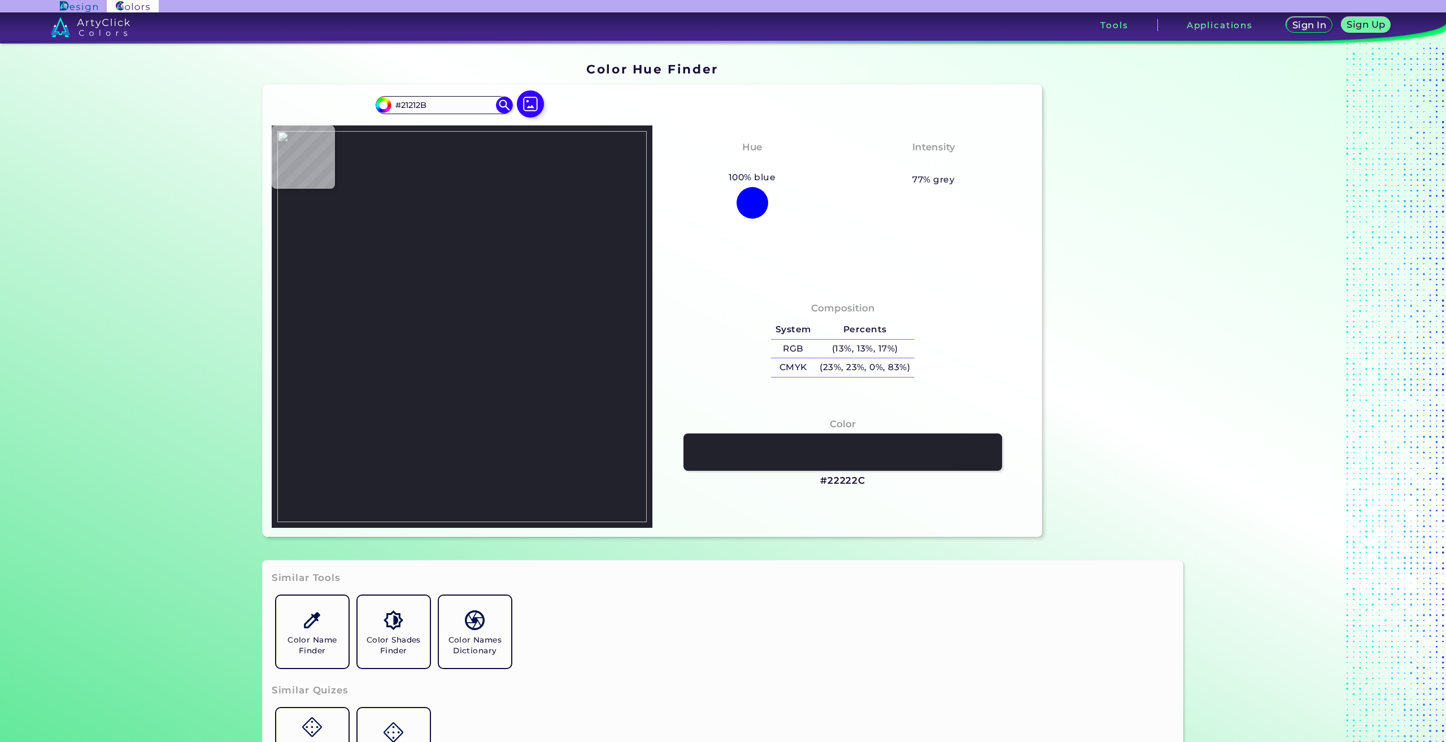
type input "#272530"
type input "#5b5754"
type input "#5B5754"
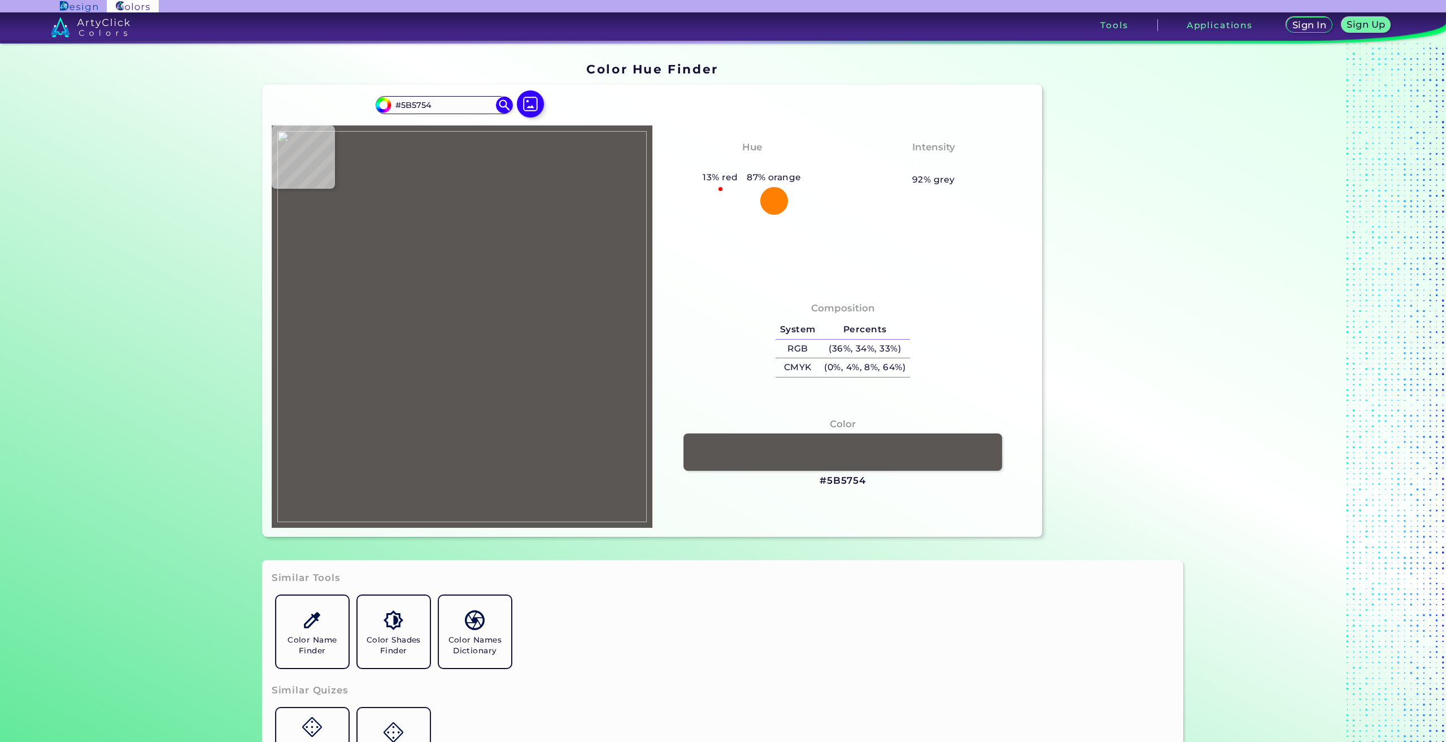
type input "#858182"
type input "#20202c"
type input "#20202C"
type input "#1f1f2b"
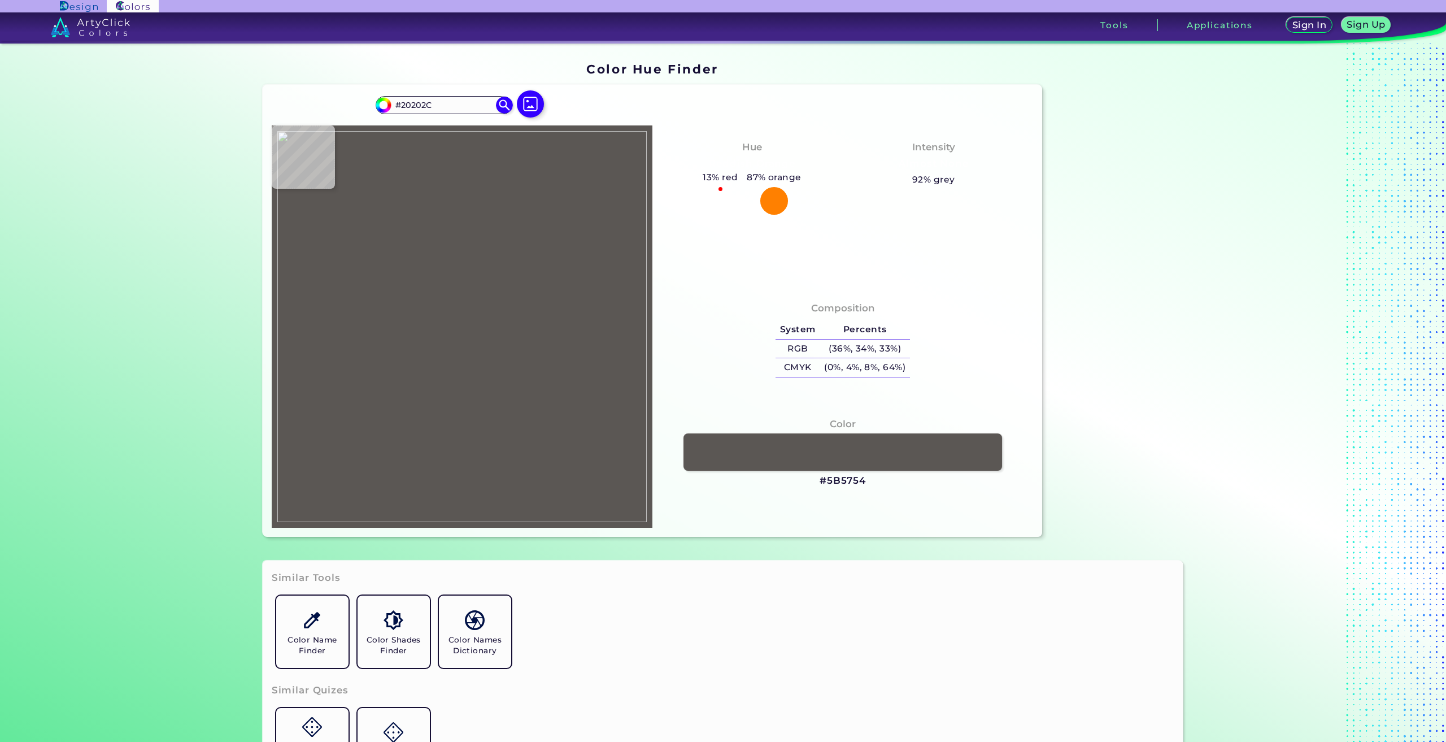
type input "#1F1F2B"
type input "#24242f"
type input "#24242F"
type input "#21212d"
type input "#21212D"
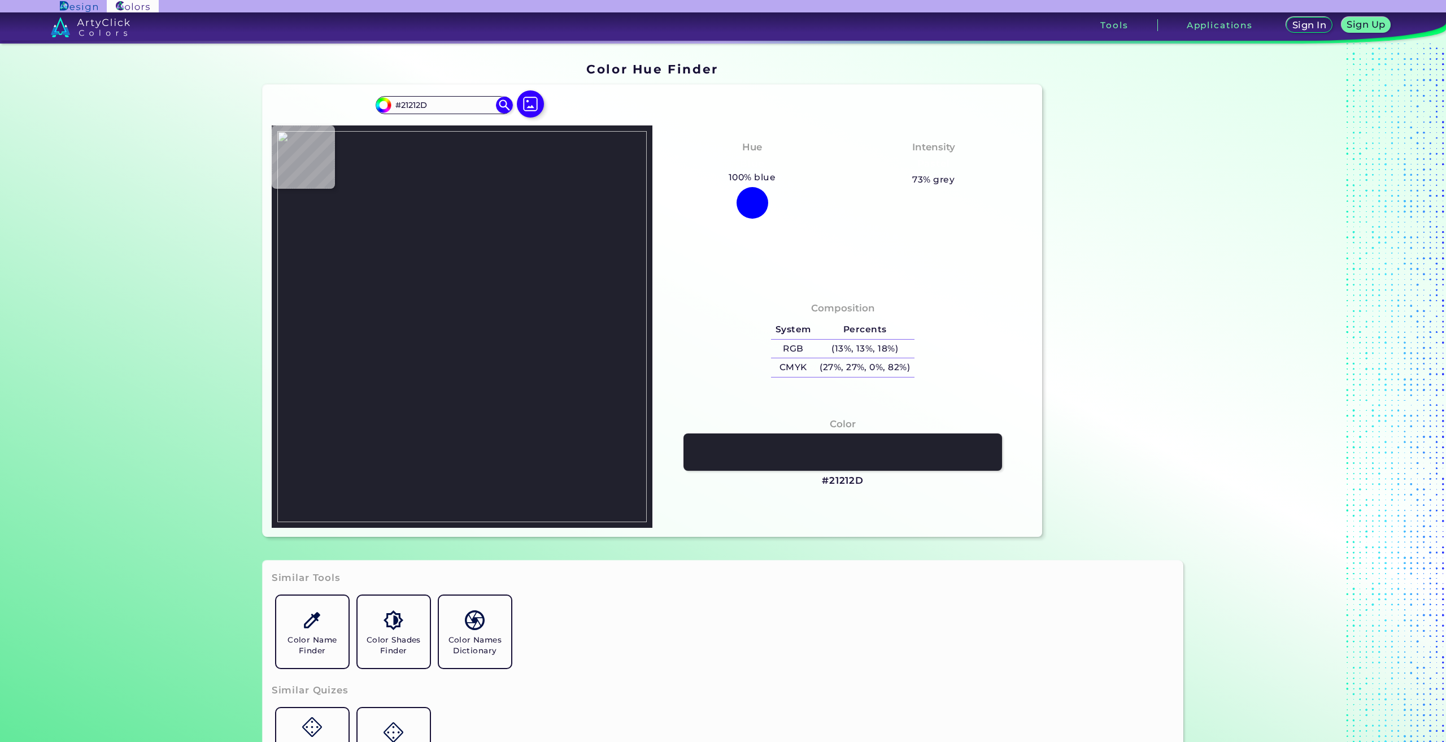
type input "#1f212d"
type input "#1F212D"
type input "#1e202c"
type input "#1E202C"
type input "#222430"
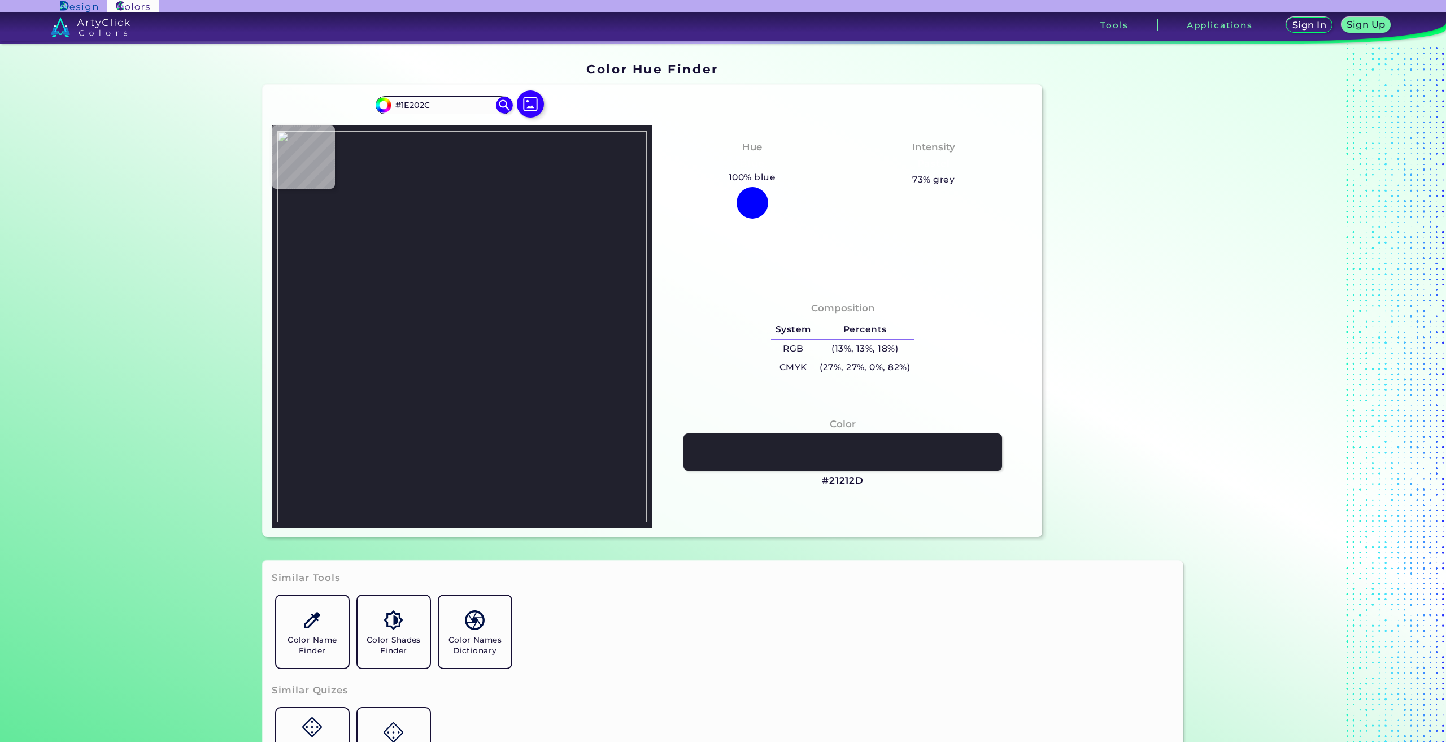
type input "#222430"
type input "#222431"
type input "#262835"
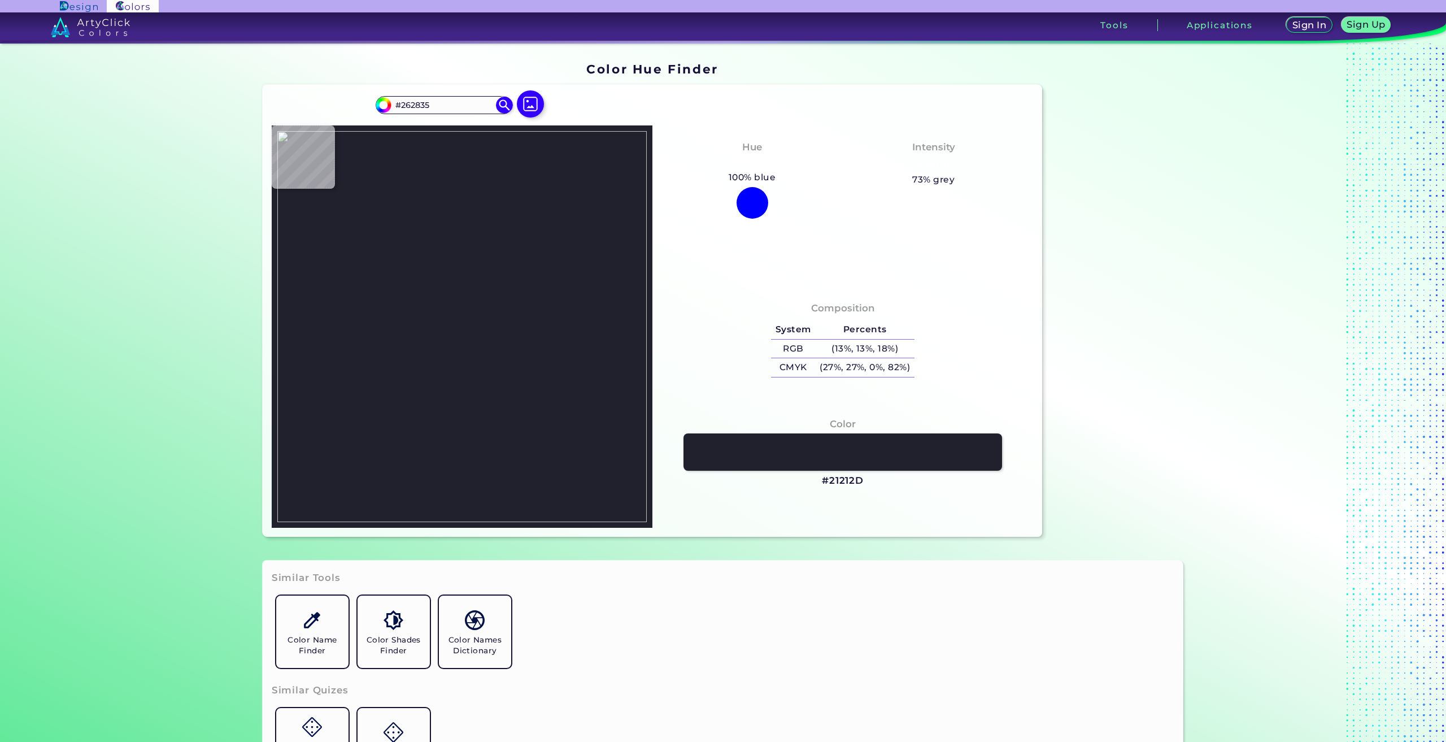
type input "#292b38"
type input "#292B38"
type input "#2a2937"
type input "#2A2937"
type input "#2b2a3a"
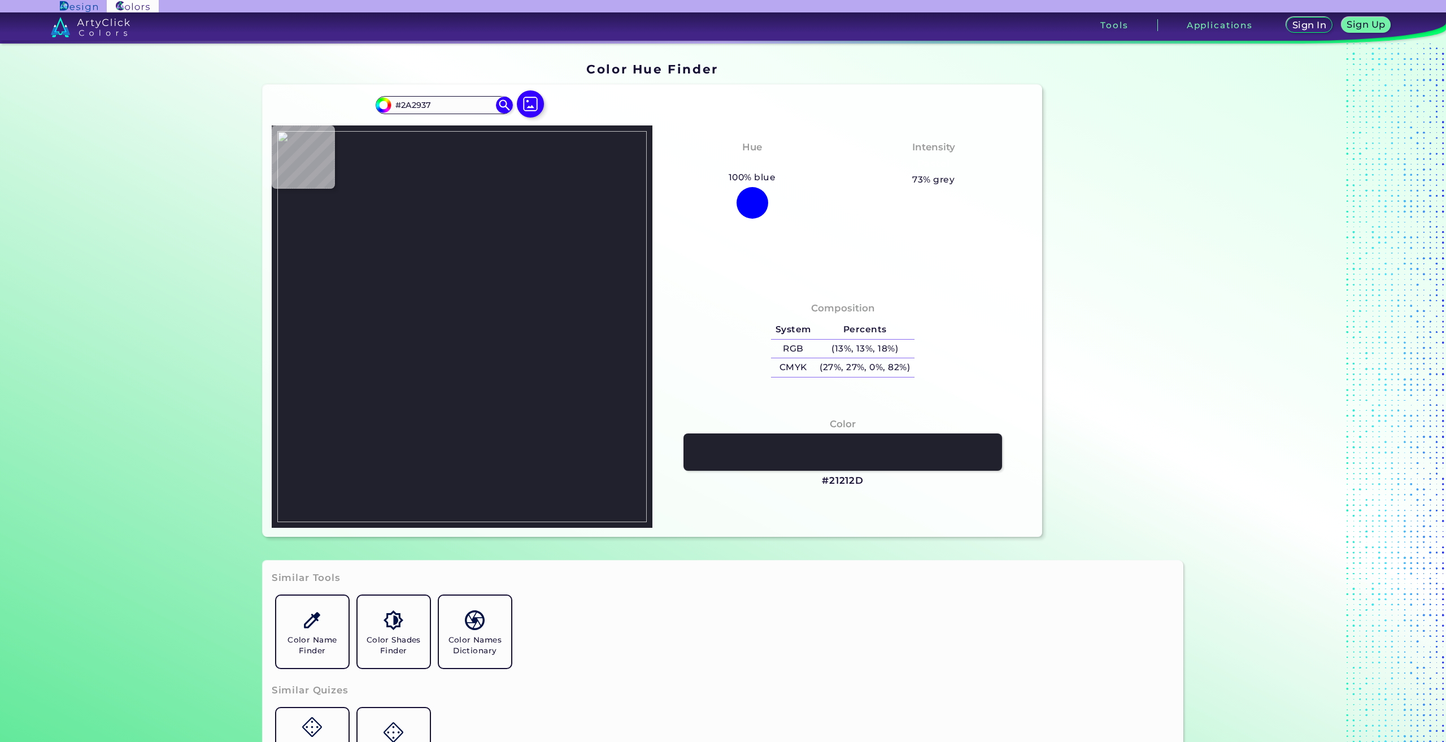
type input "#2B2A3A"
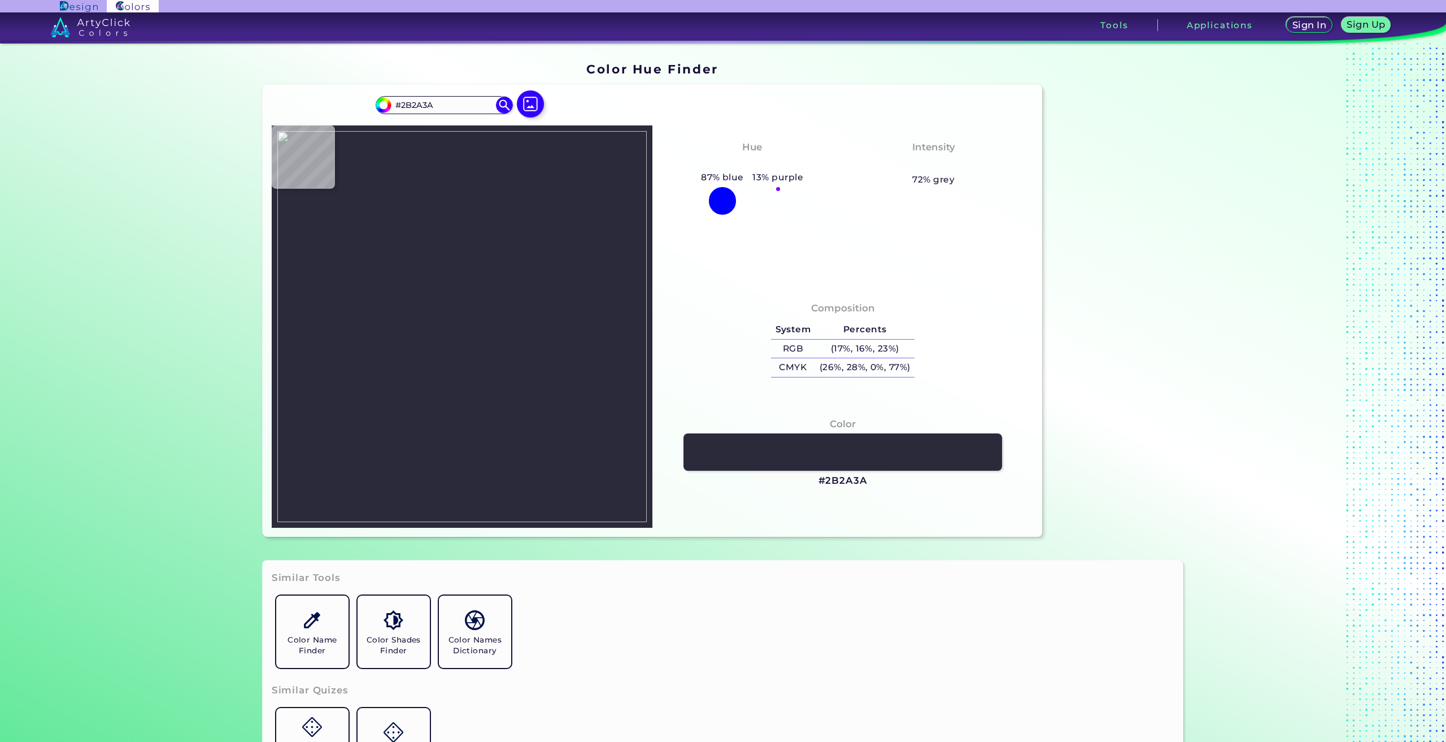
type input "#292838"
type input "#2e2d3d"
type input "#2E2D3D"
type input "#302f3f"
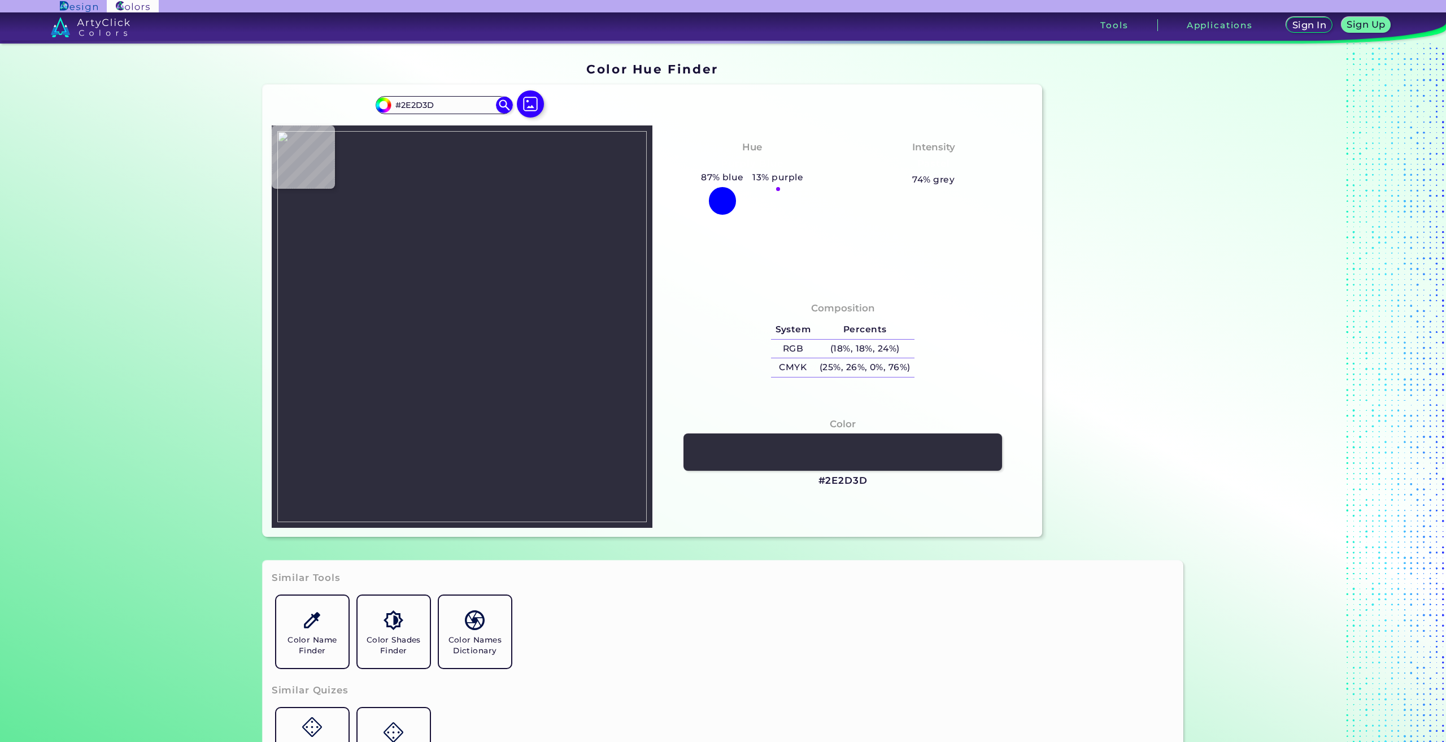
type input "#302F3F"
type input "#333240"
type input "#32313f"
type input "#32313F"
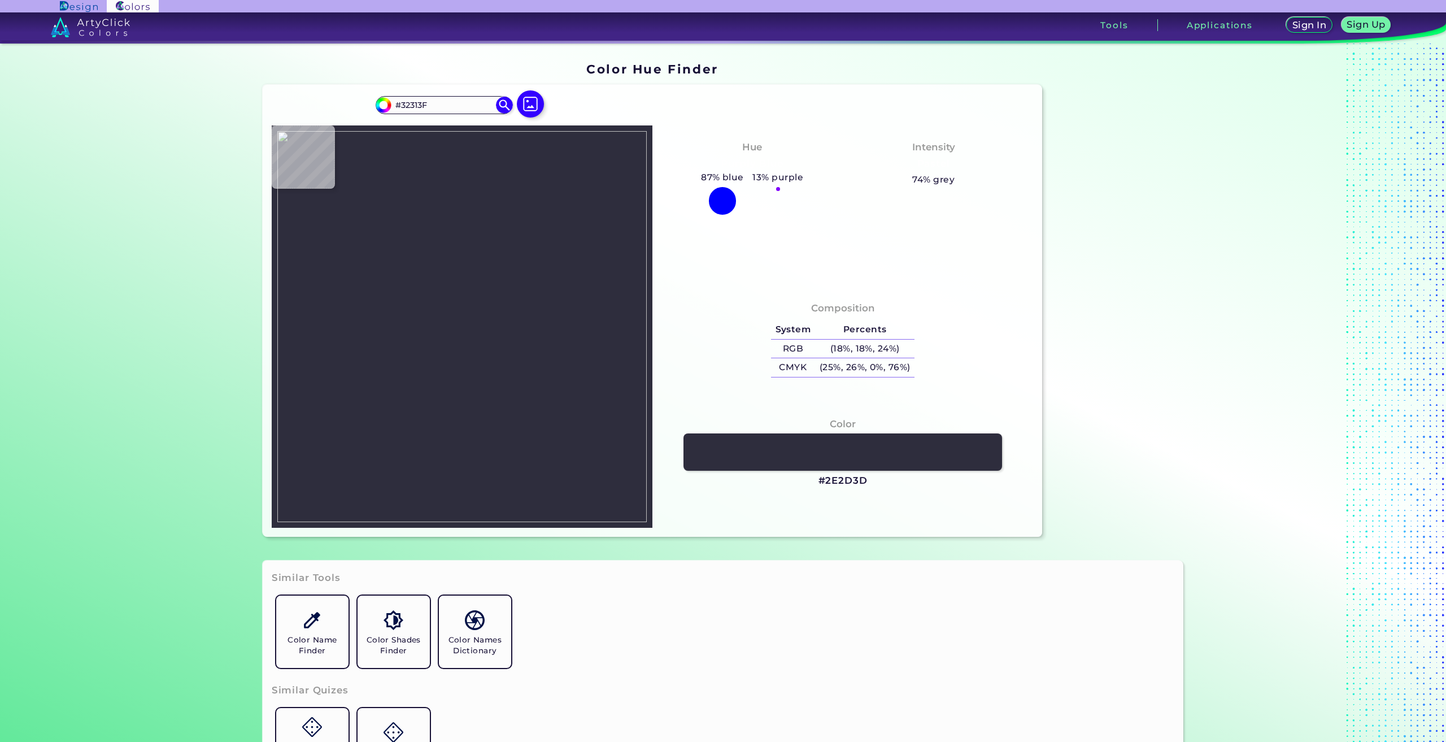
type input "#383745"
type input "#353442"
type input "#373542"
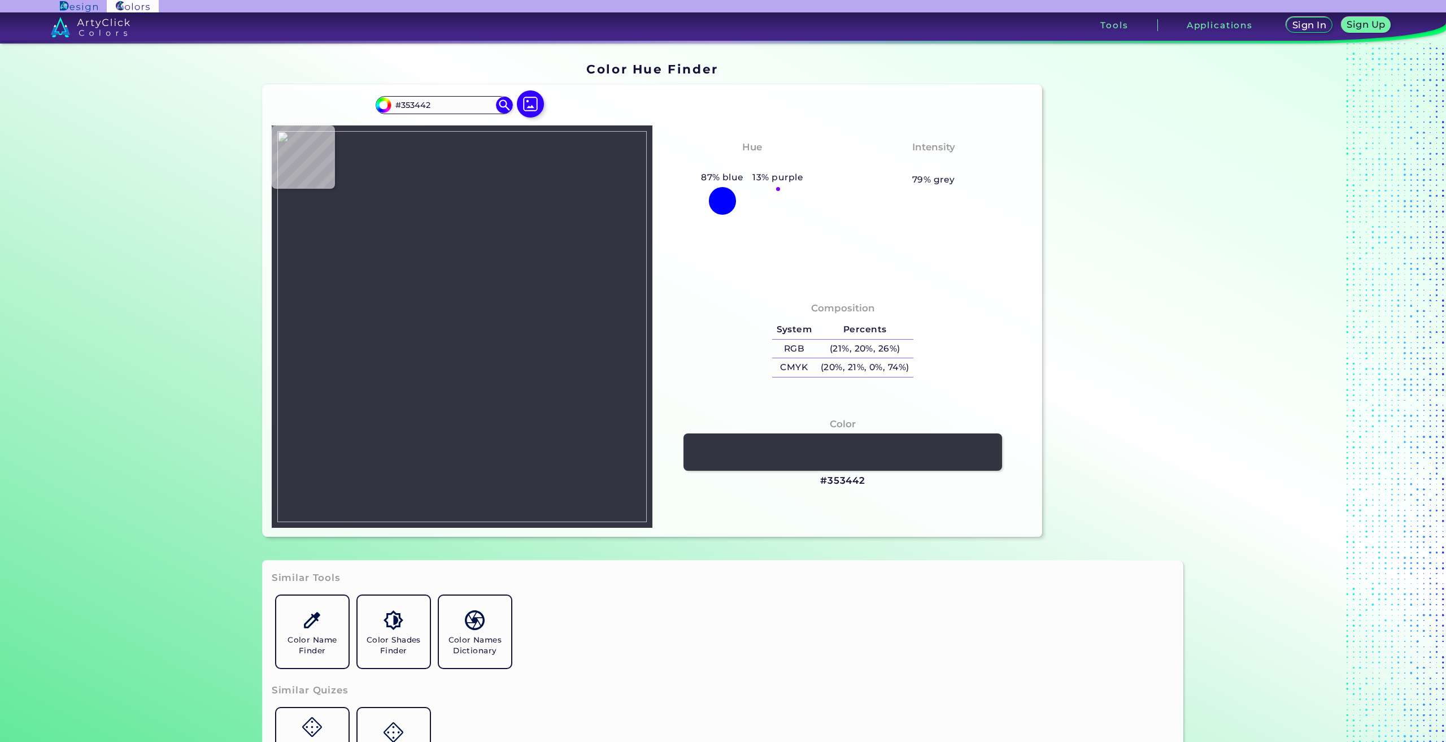
type input "#373542"
type input "#393744"
type input "#373540"
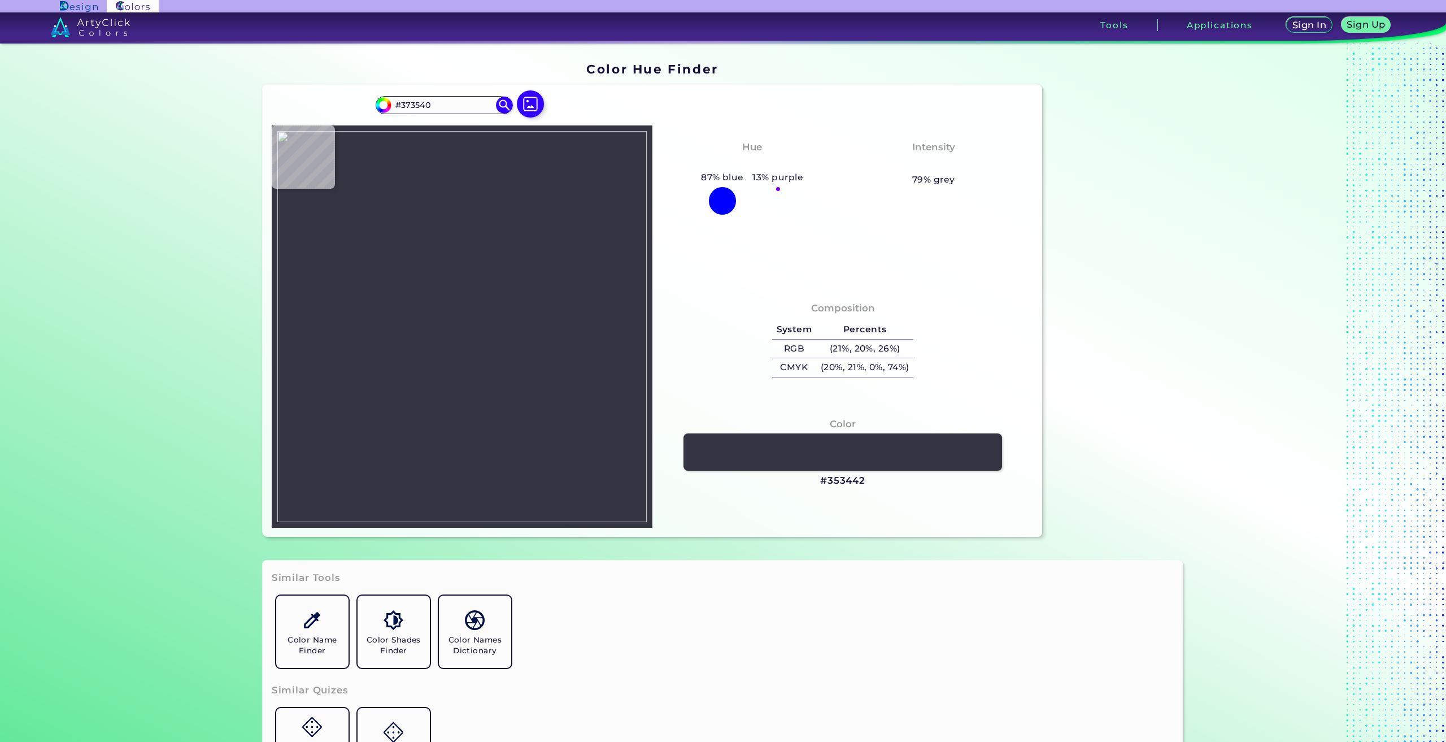
type input "#3c3b43"
type input "#3C3B43"
type input "#43424a"
type input "#43424A"
type input "#4b4a50"
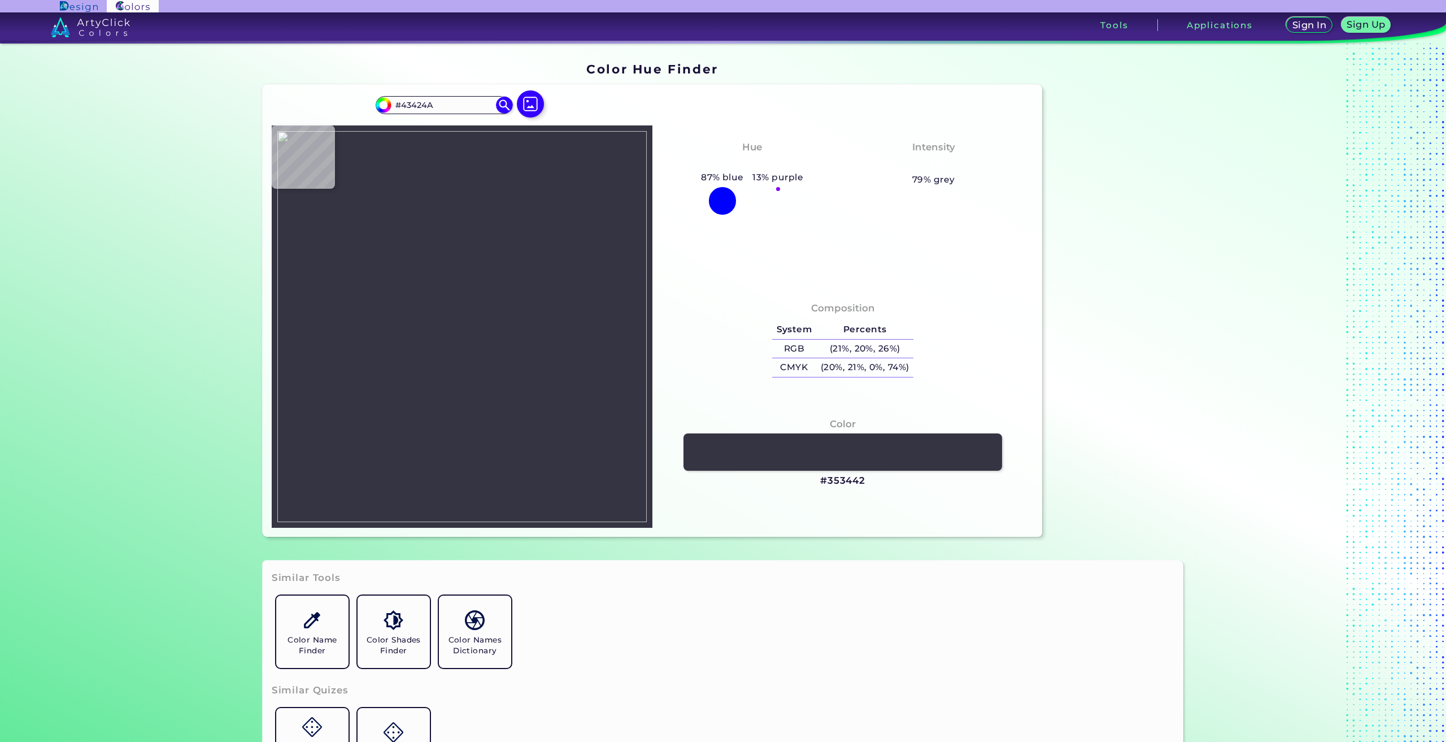
type input "#4B4A50"
type input "#94929b"
type input "#94929B"
type input "#8f8e93"
type input "#8F8E93"
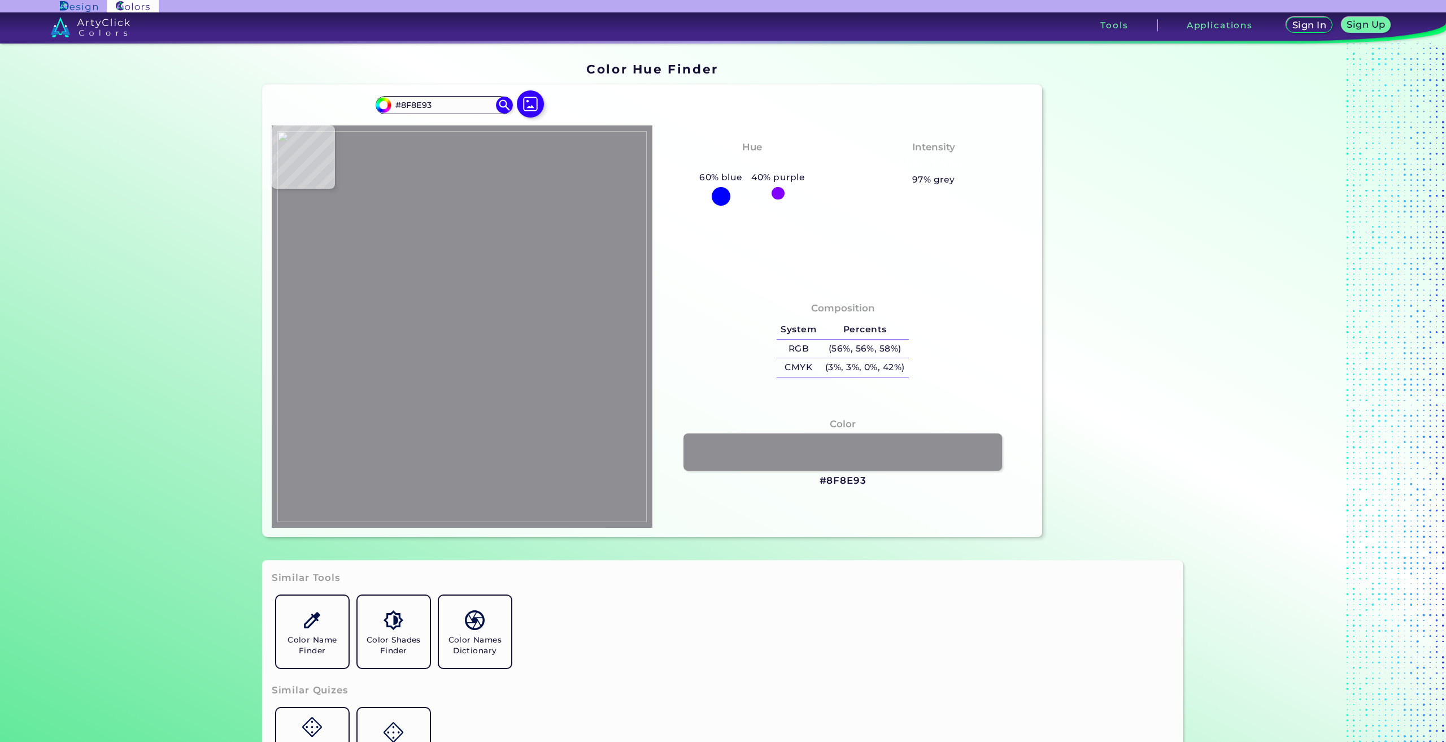
type input "#908e91"
type input "#908E91"
type input "#929197"
type input "#3b3a40"
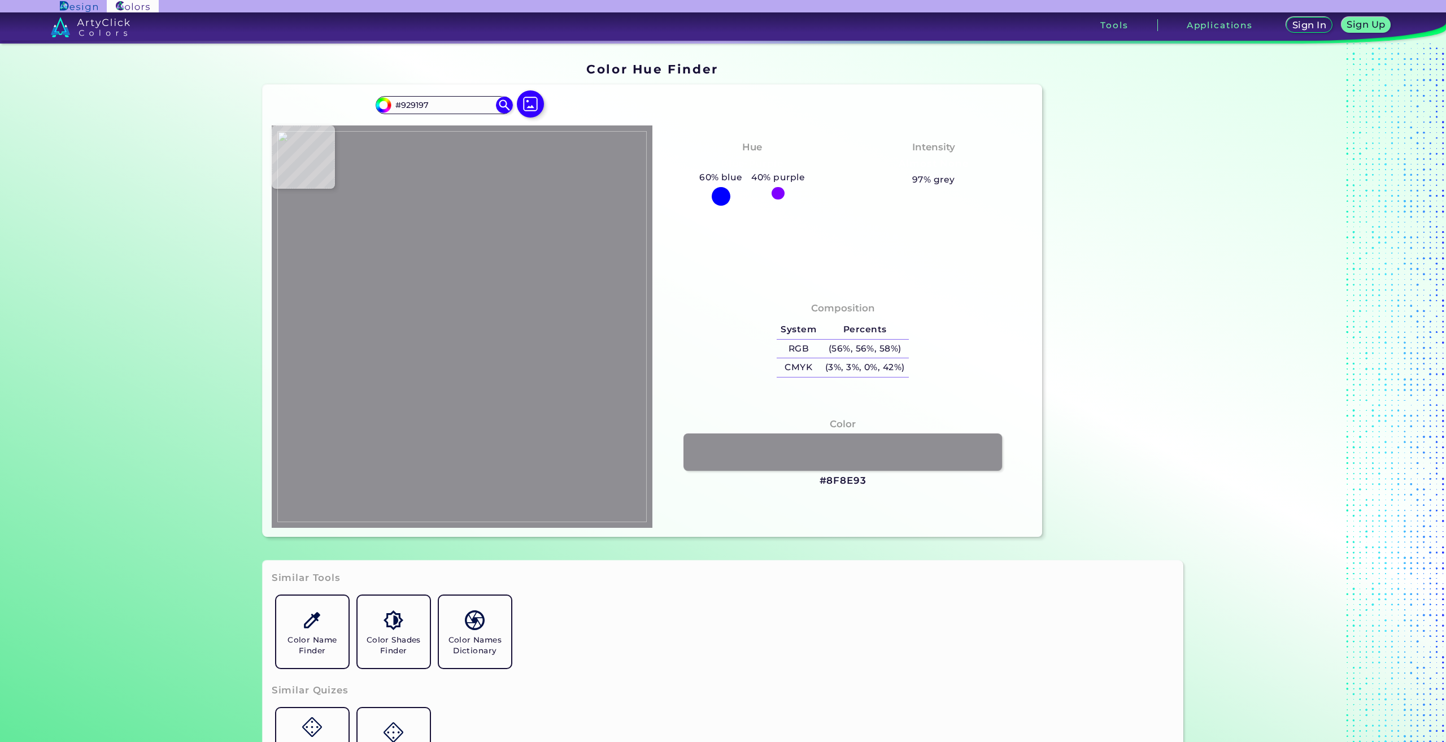
type input "#3B3A40"
type input "#383641"
type input "#34343c"
type input "#34343C"
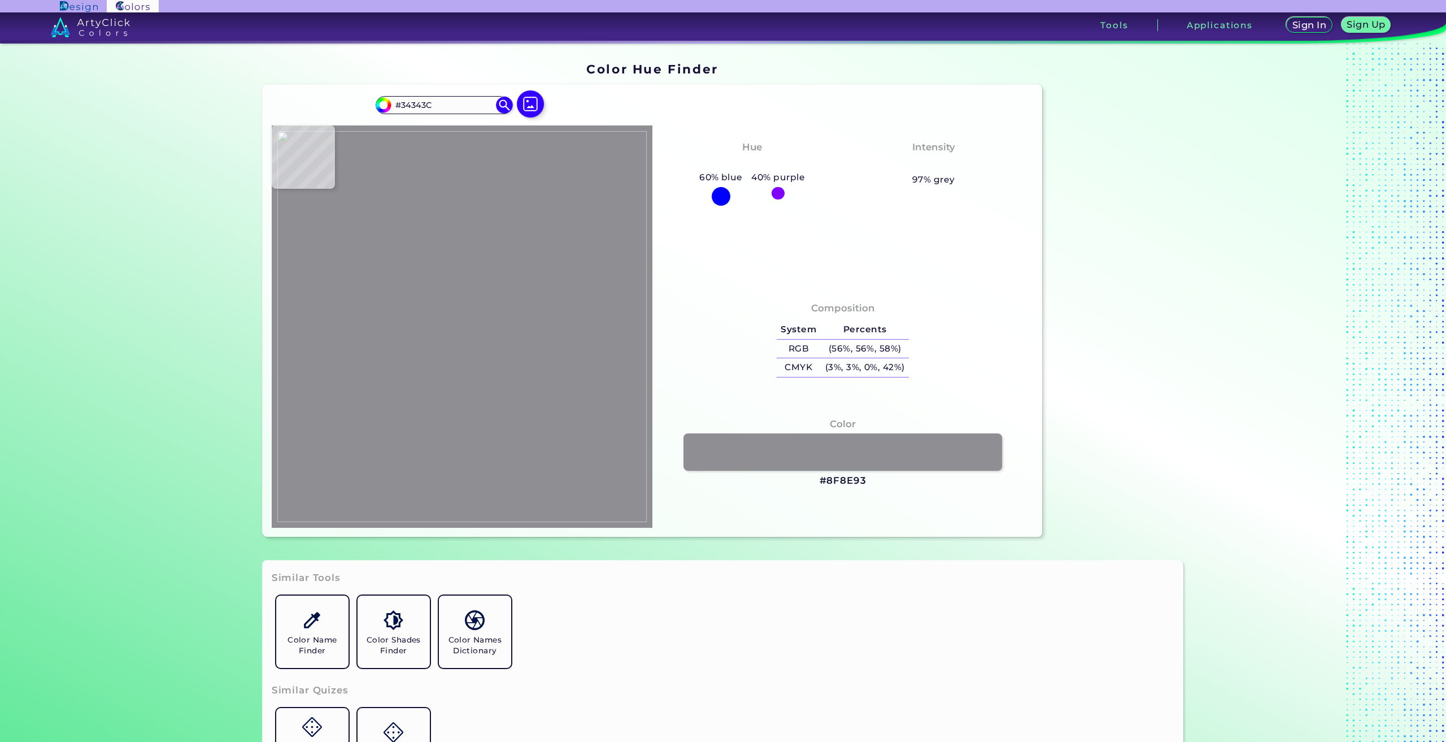
type input "#1a1a22"
type input "#1A1A22"
